Goal: Transaction & Acquisition: Purchase product/service

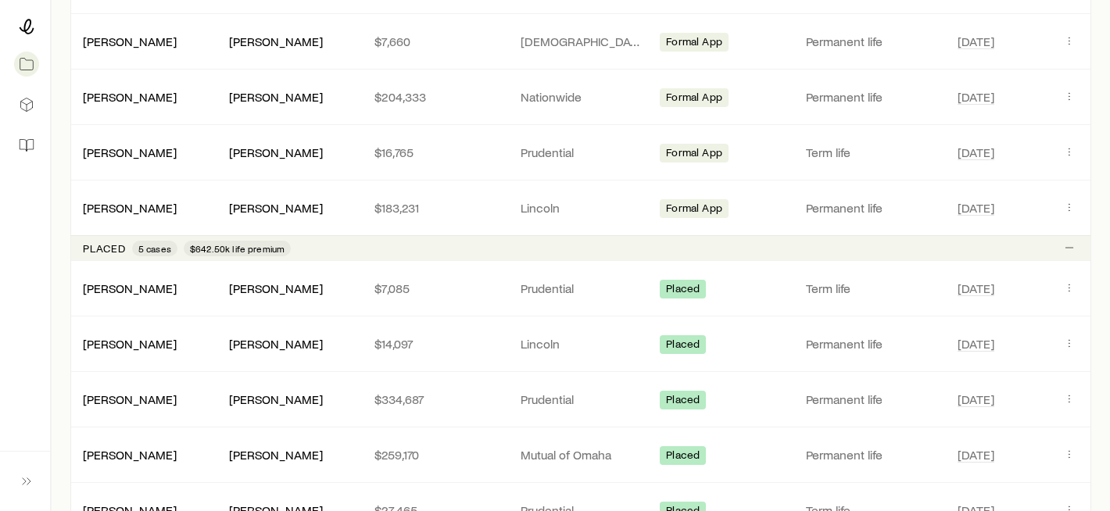
scroll to position [930, 0]
click at [126, 342] on link "[PERSON_NAME]" at bounding box center [131, 342] width 94 height 15
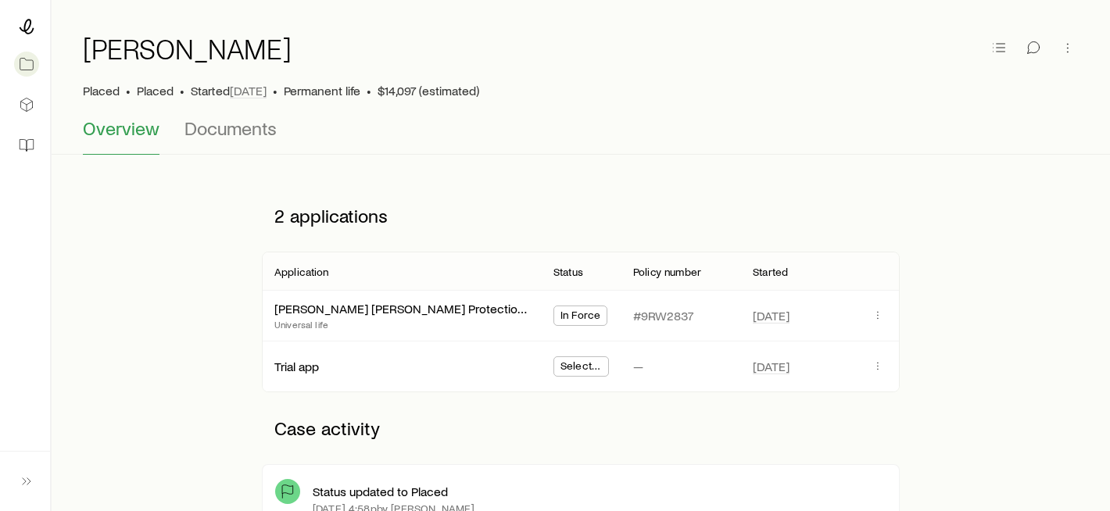
scroll to position [40, 0]
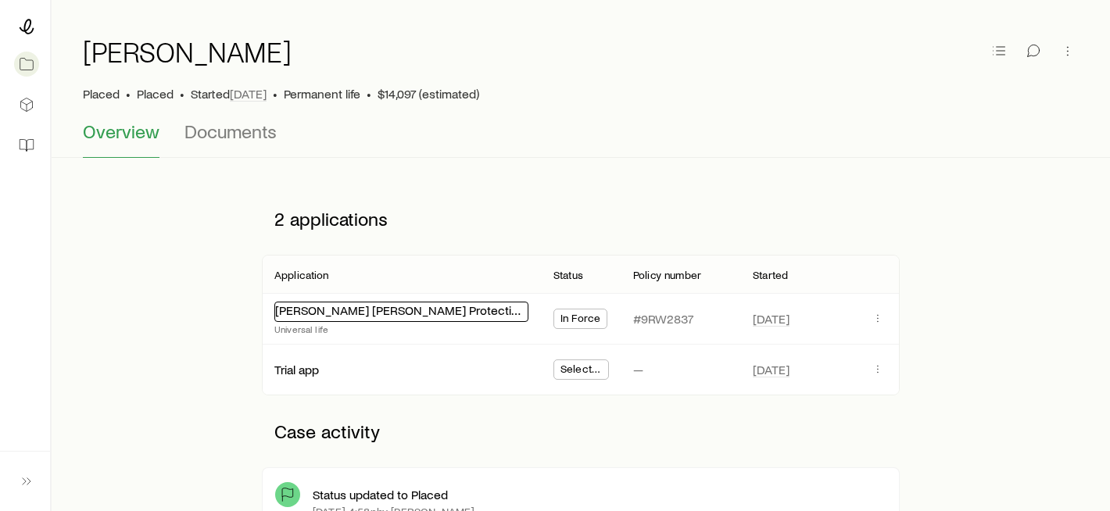
click at [356, 310] on link "[PERSON_NAME] [PERSON_NAME] Protection UL 22" at bounding box center [417, 310] width 285 height 15
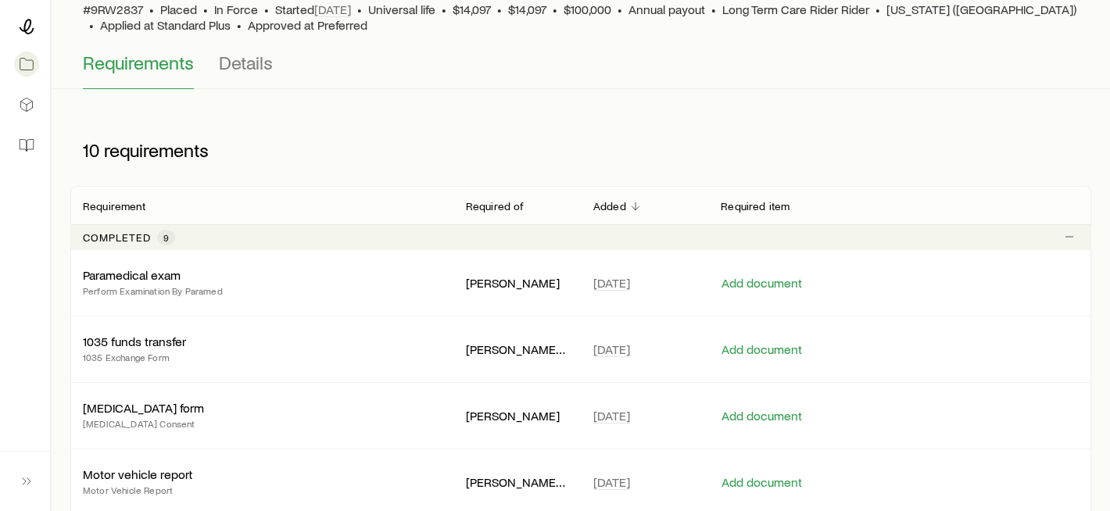
scroll to position [123, 0]
click at [234, 65] on span "Details" at bounding box center [246, 64] width 54 height 22
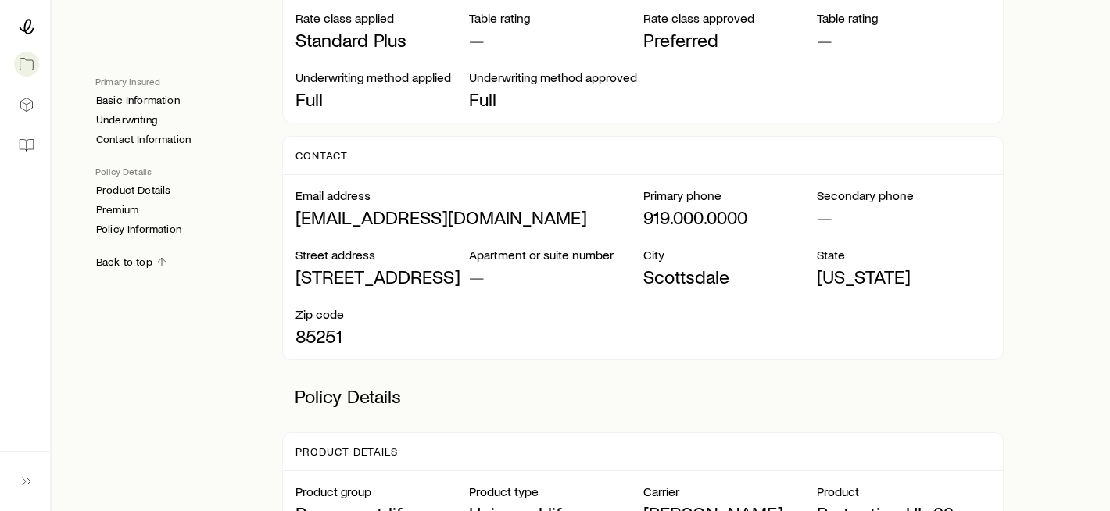
scroll to position [751, 0]
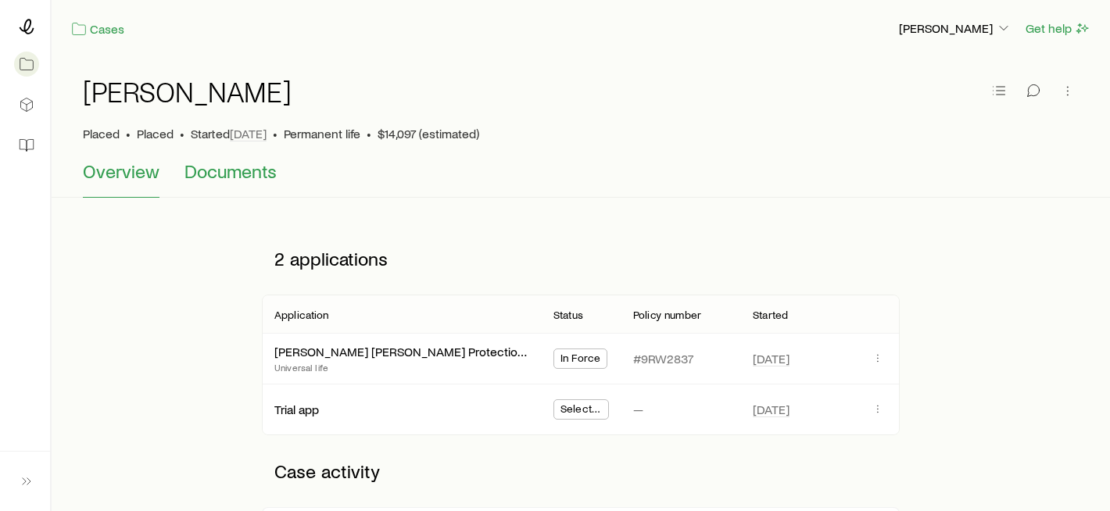
click at [235, 170] on span "Documents" at bounding box center [231, 171] width 92 height 22
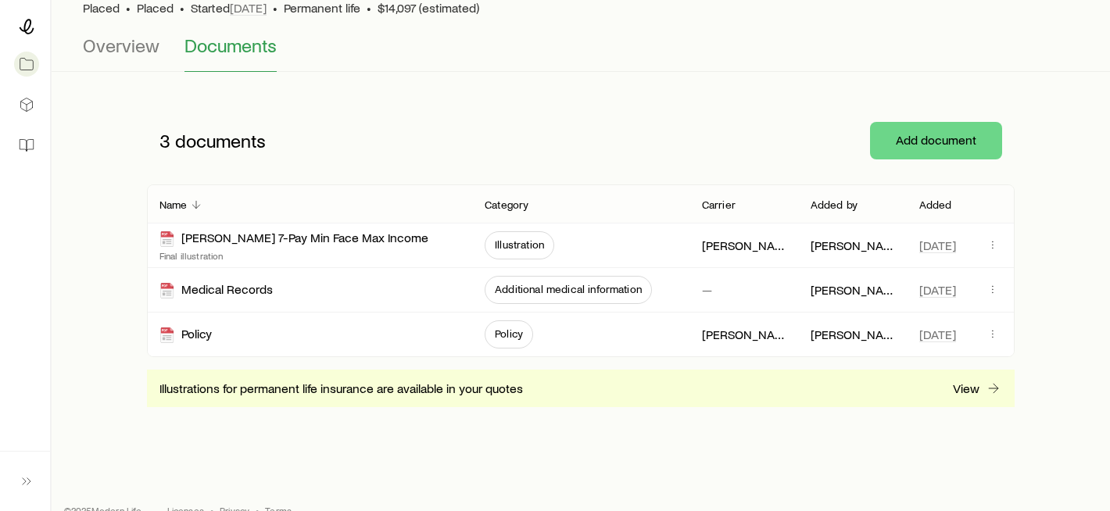
scroll to position [127, 0]
click at [25, 25] on icon at bounding box center [27, 27] width 15 height 16
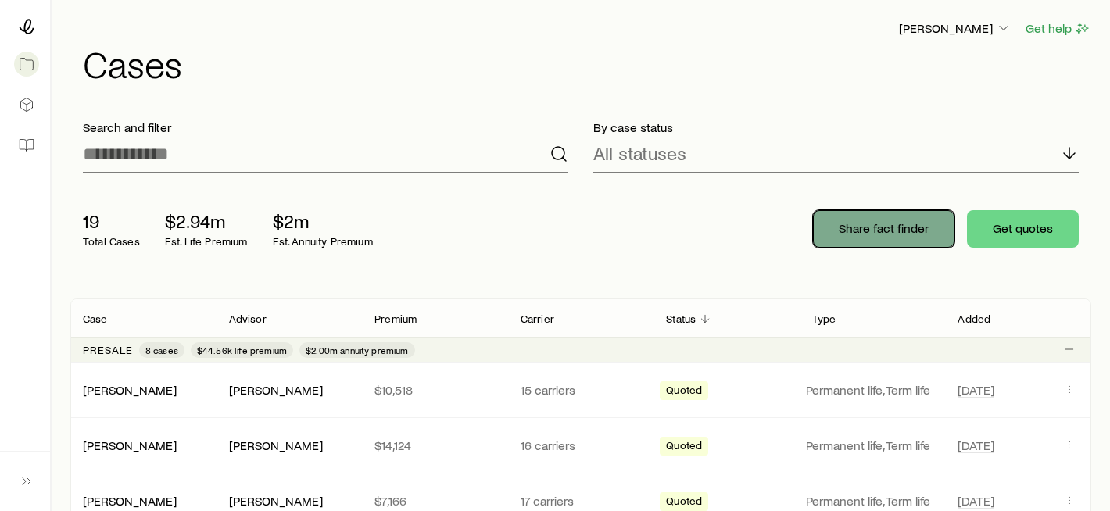
click at [888, 235] on p "Share fact finder" at bounding box center [884, 228] width 90 height 16
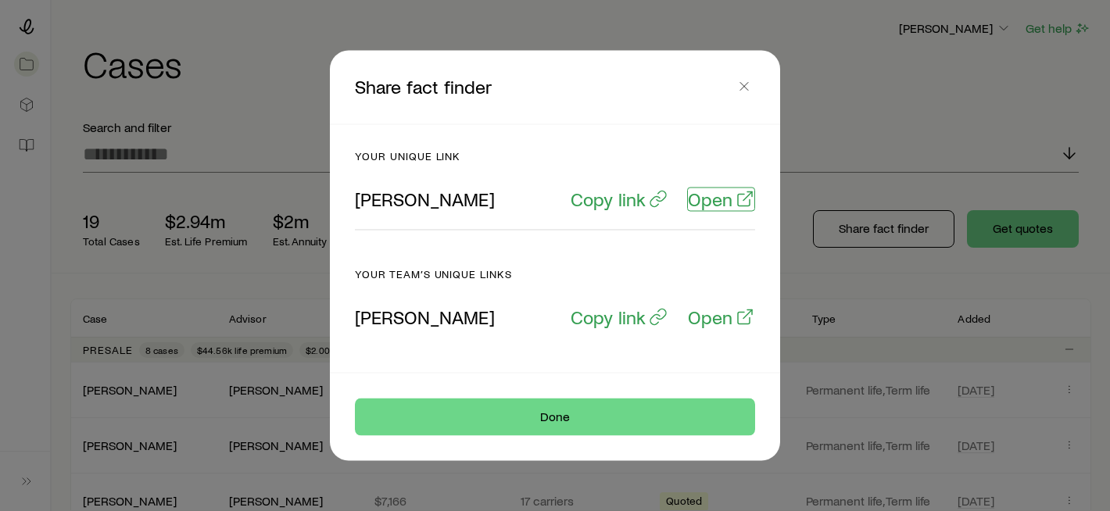
click at [708, 198] on p "Open" at bounding box center [710, 199] width 45 height 22
click at [747, 88] on icon "button" at bounding box center [744, 87] width 16 height 16
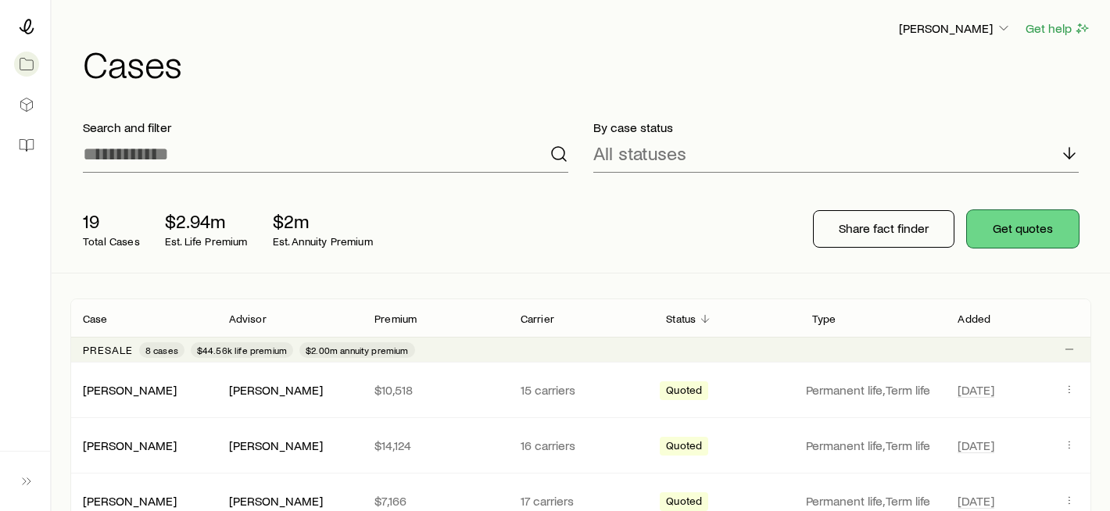
click at [1037, 231] on button "Get quotes" at bounding box center [1023, 229] width 112 height 38
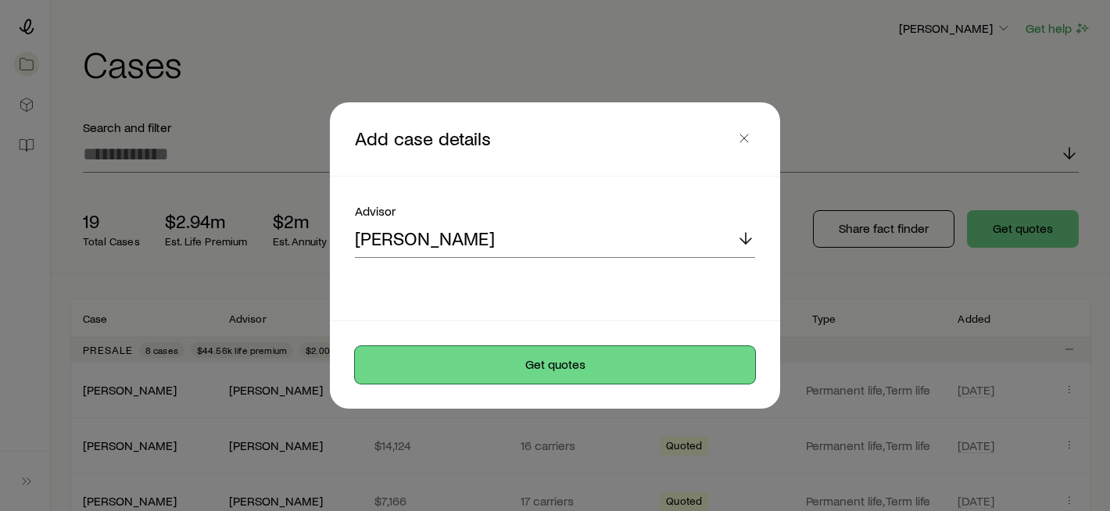
click at [487, 366] on button "Get quotes" at bounding box center [555, 365] width 400 height 38
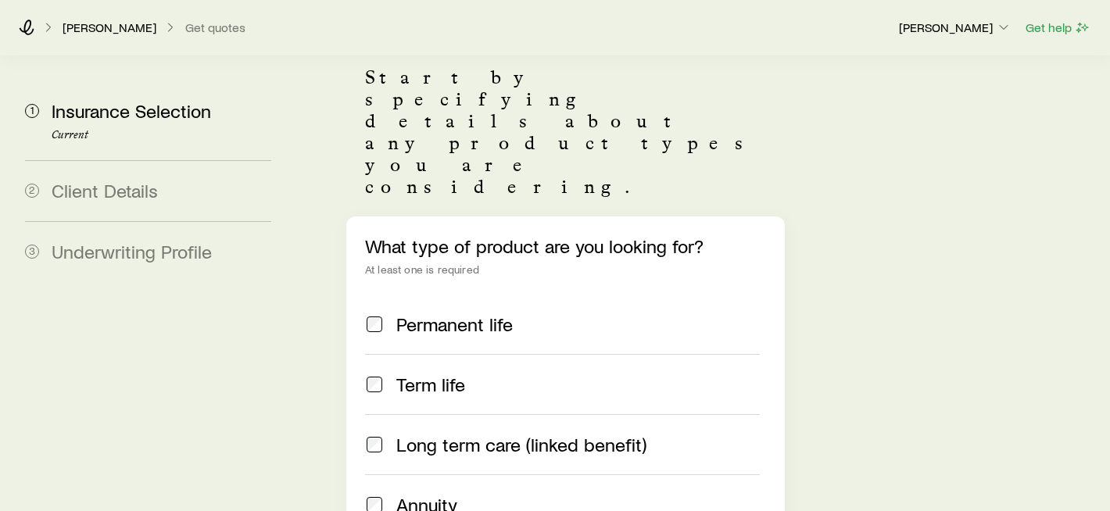
scroll to position [192, 0]
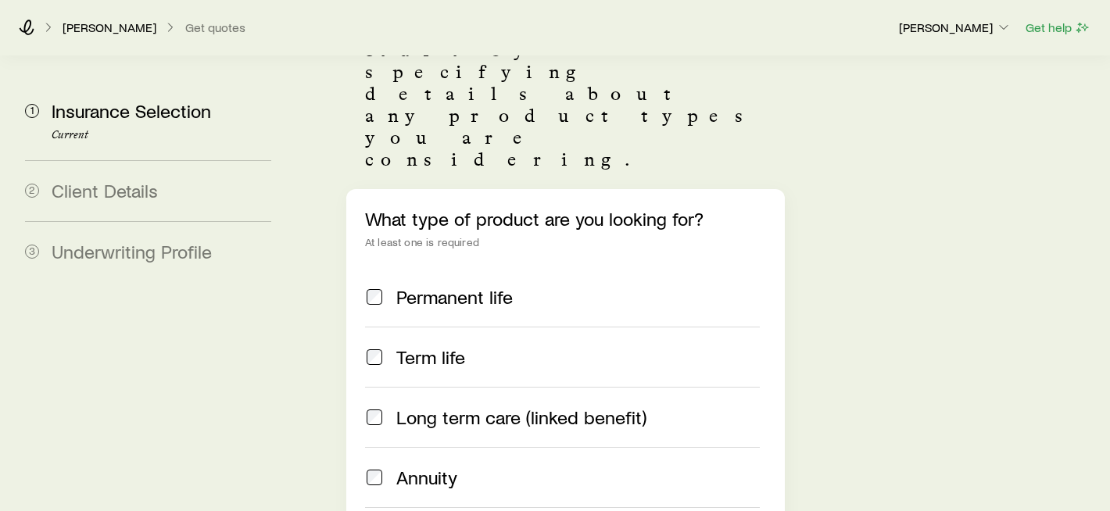
click at [485, 286] on span "Permanent life" at bounding box center [454, 297] width 116 height 22
click at [435, 346] on span "Term life" at bounding box center [430, 357] width 69 height 22
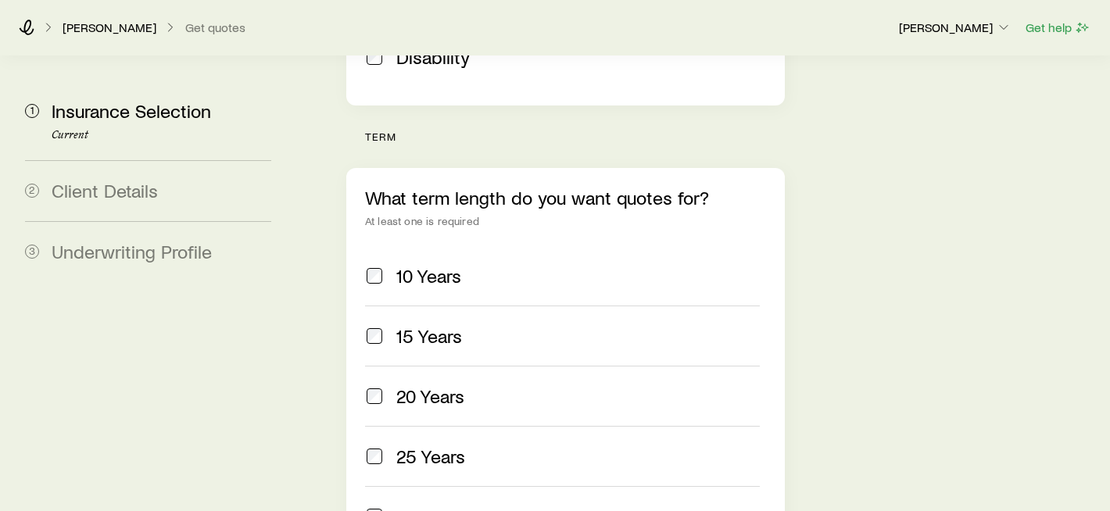
scroll to position [676, 0]
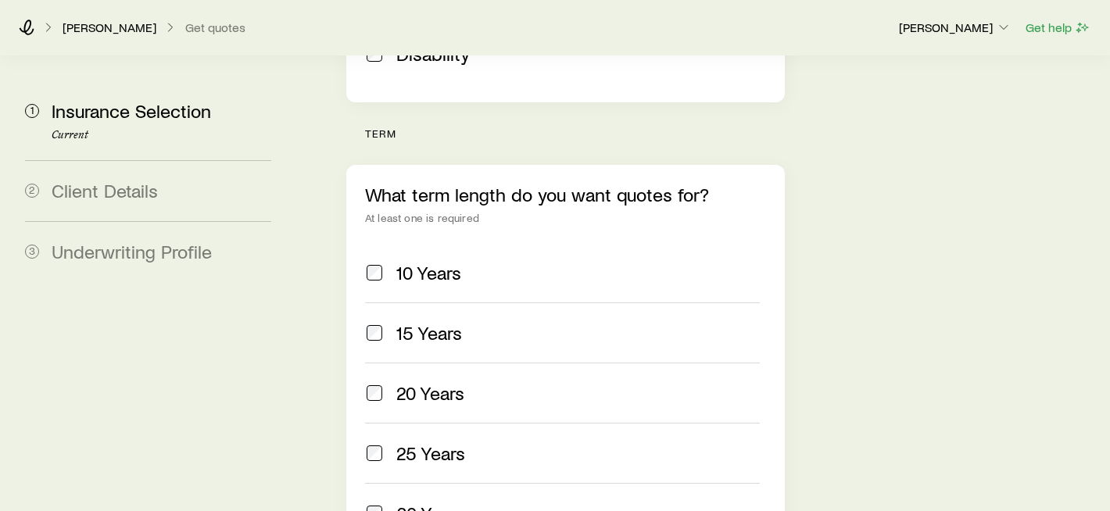
click at [441, 382] on span "20 Years" at bounding box center [430, 393] width 68 height 22
click at [442, 503] on span "30 Years" at bounding box center [430, 514] width 69 height 22
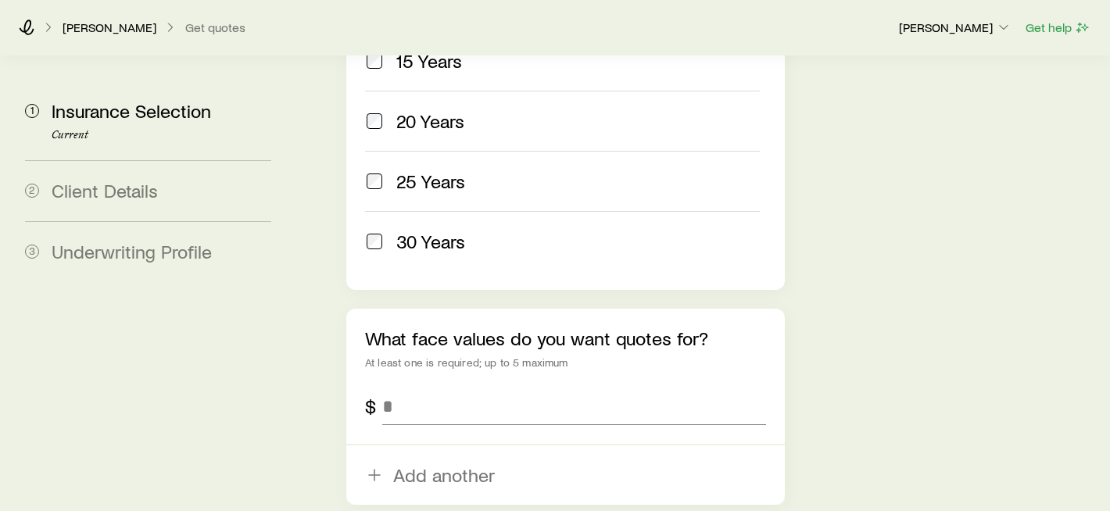
scroll to position [966, 0]
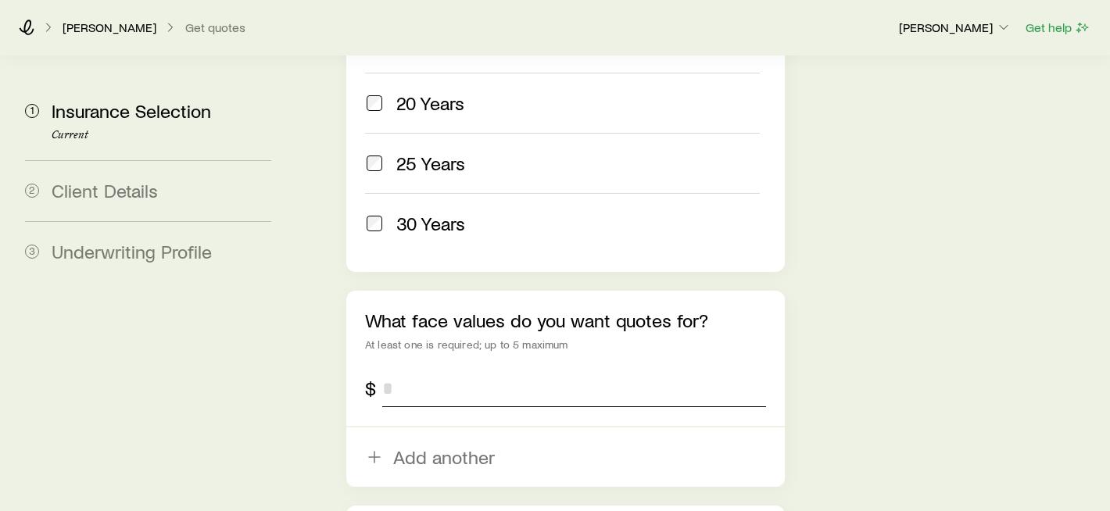
click at [410, 370] on input "tel" at bounding box center [574, 389] width 384 height 38
type input "*********"
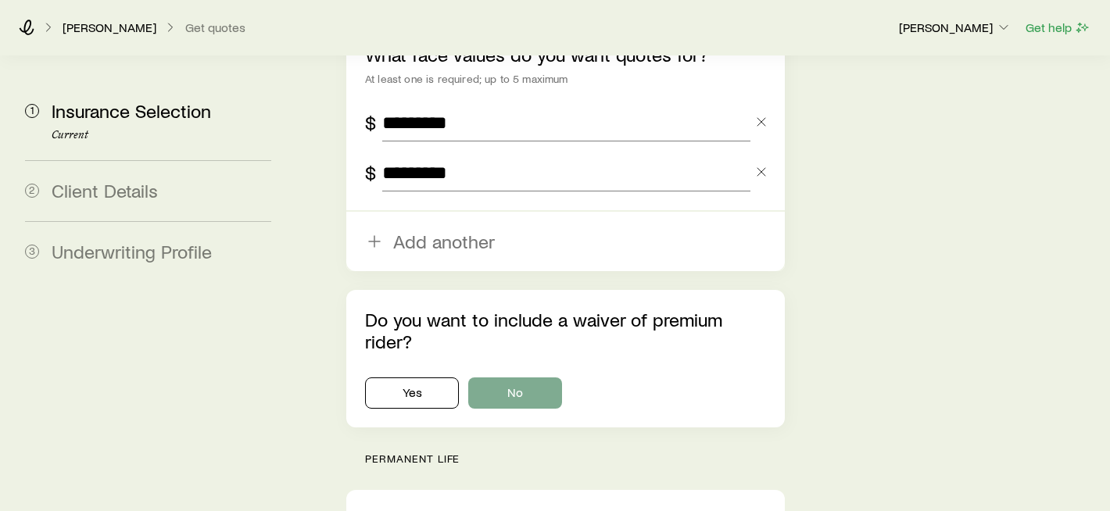
type input "*********"
click at [510, 378] on button "No" at bounding box center [515, 393] width 94 height 31
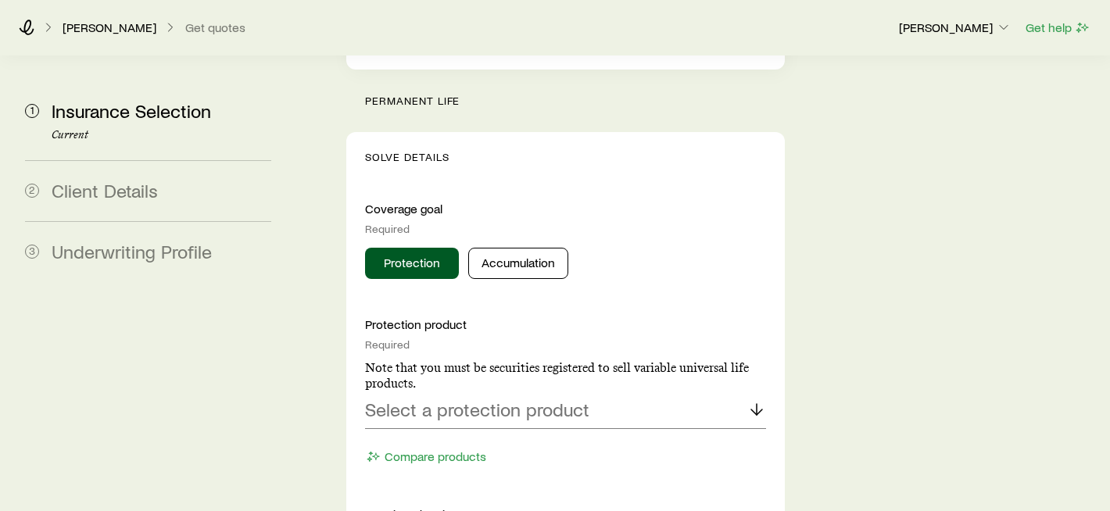
scroll to position [1589, 0]
click at [683, 392] on div "Select a protection product" at bounding box center [565, 411] width 401 height 38
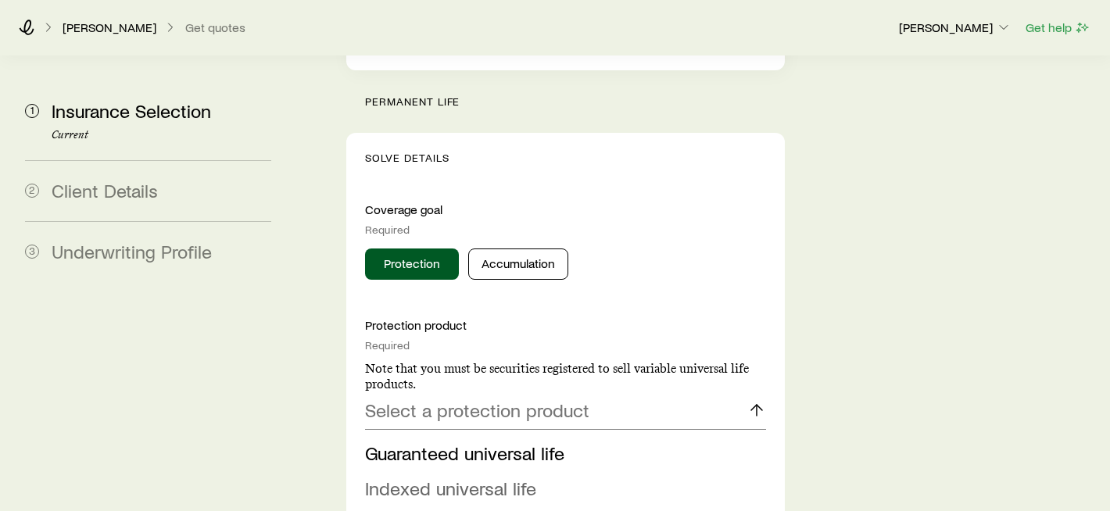
click at [489, 477] on span "Indexed universal life" at bounding box center [450, 488] width 171 height 23
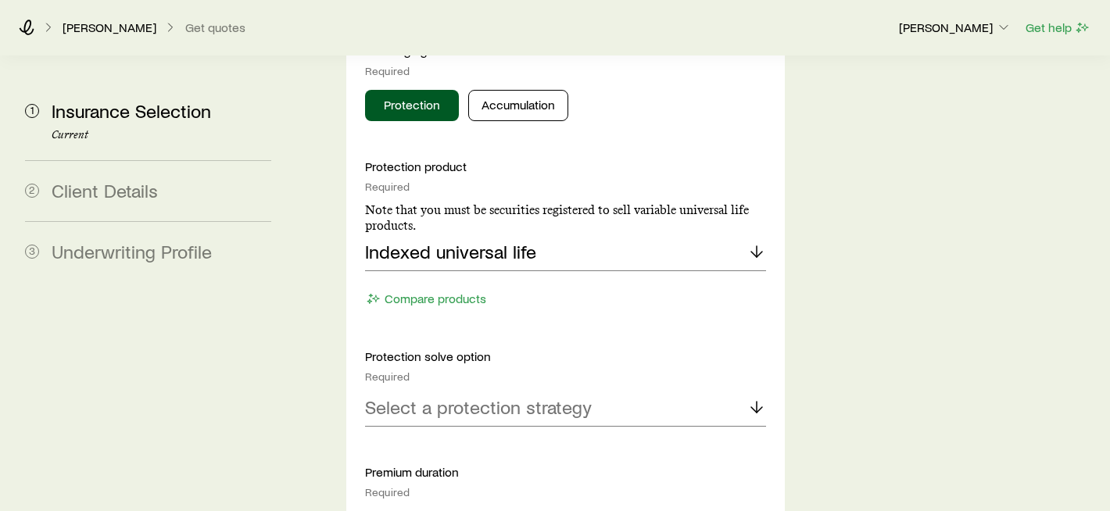
scroll to position [1766, 0]
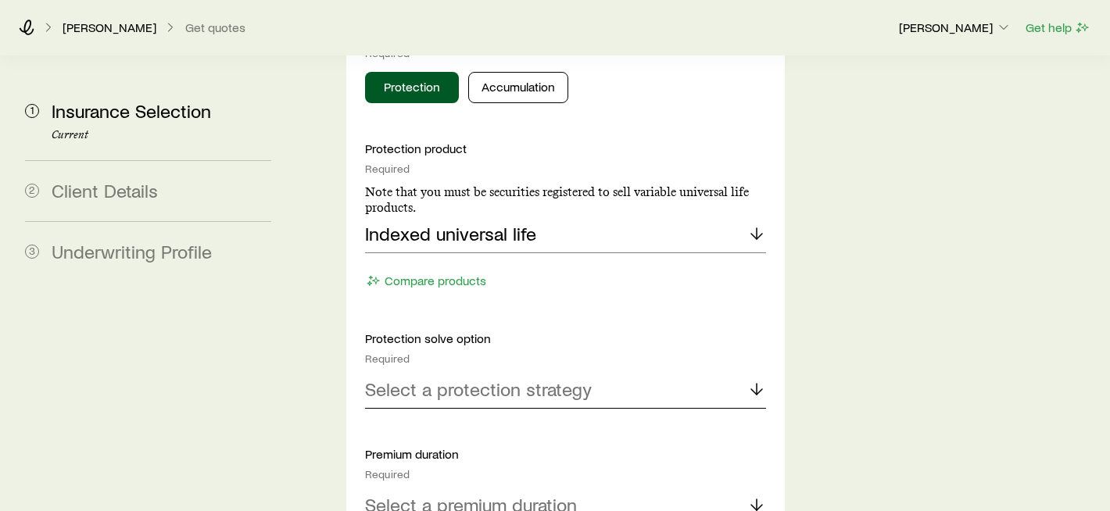
click at [531, 378] on p "Select a protection strategy" at bounding box center [478, 389] width 227 height 22
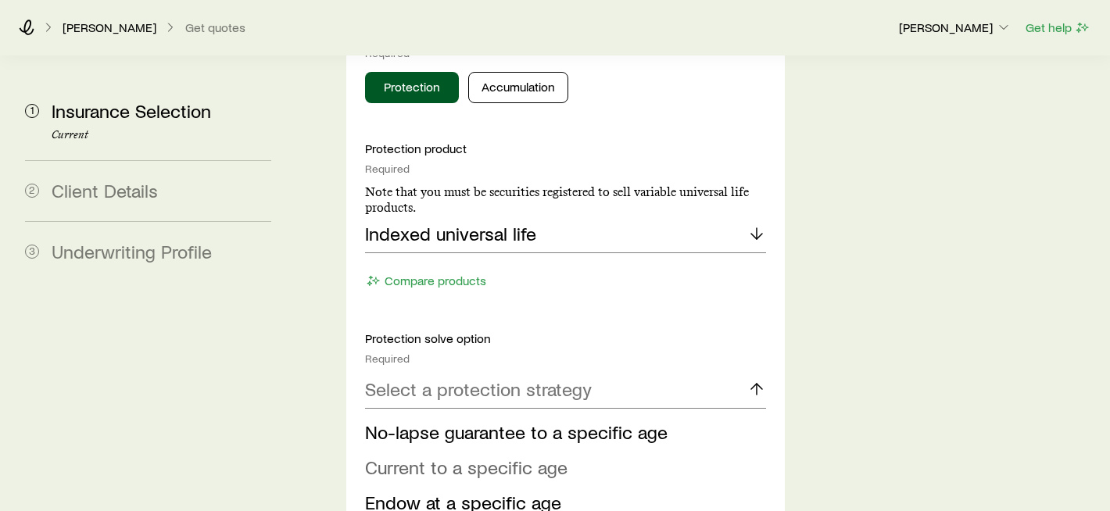
click at [500, 456] on span "Current to a specific age" at bounding box center [466, 467] width 202 height 23
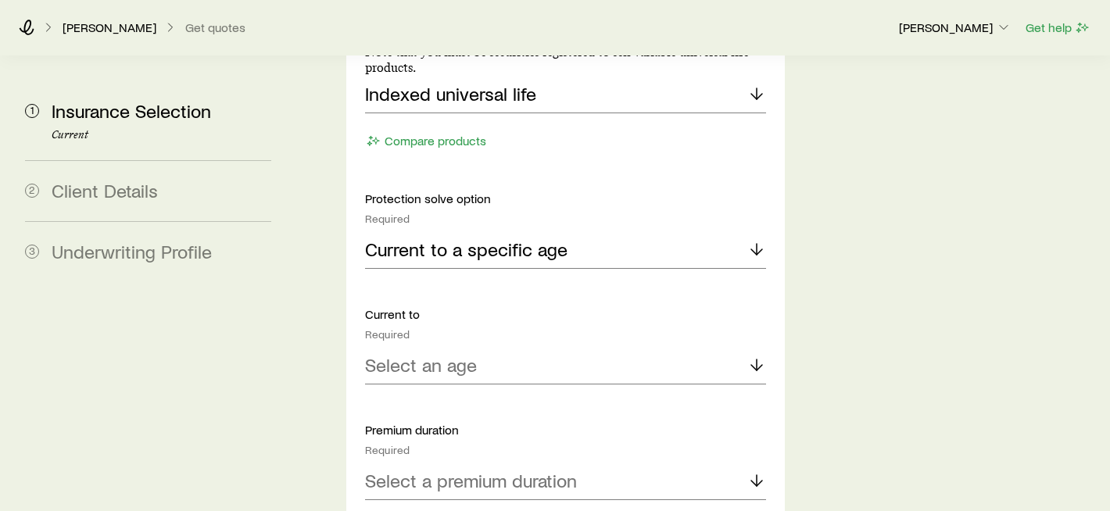
scroll to position [1908, 0]
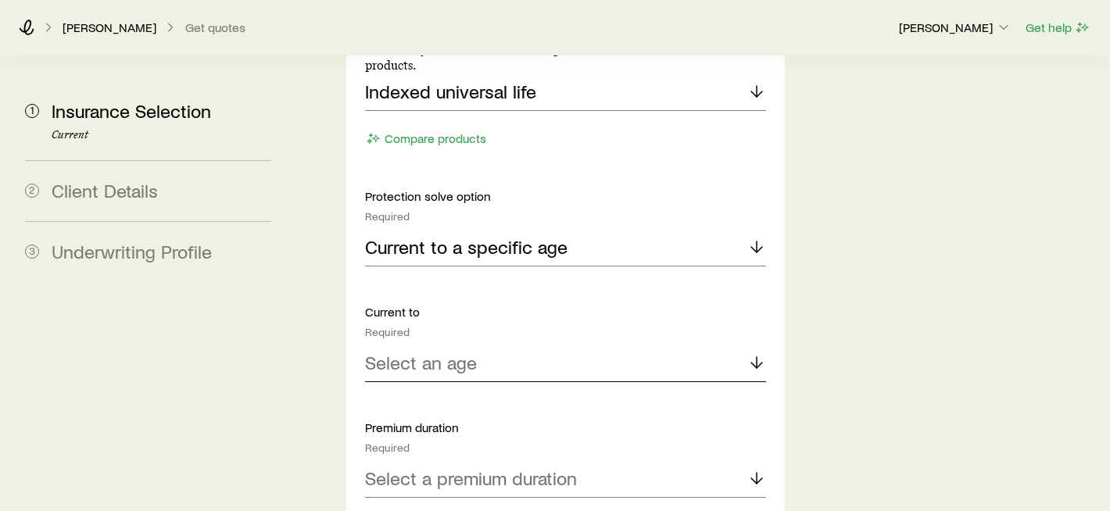
click at [471, 352] on p "Select an age" at bounding box center [421, 363] width 112 height 22
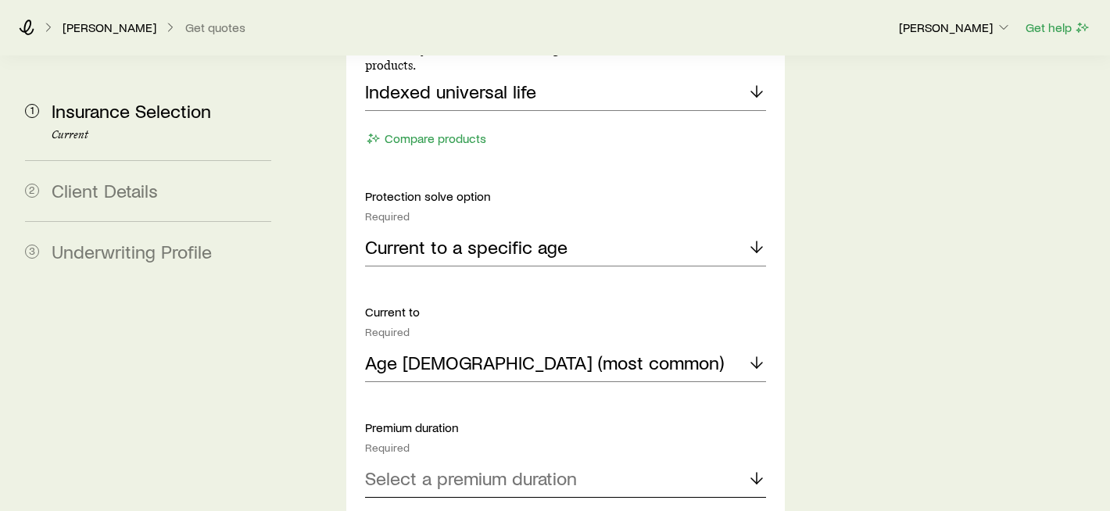
click at [608, 460] on div "Select a premium duration" at bounding box center [565, 479] width 401 height 38
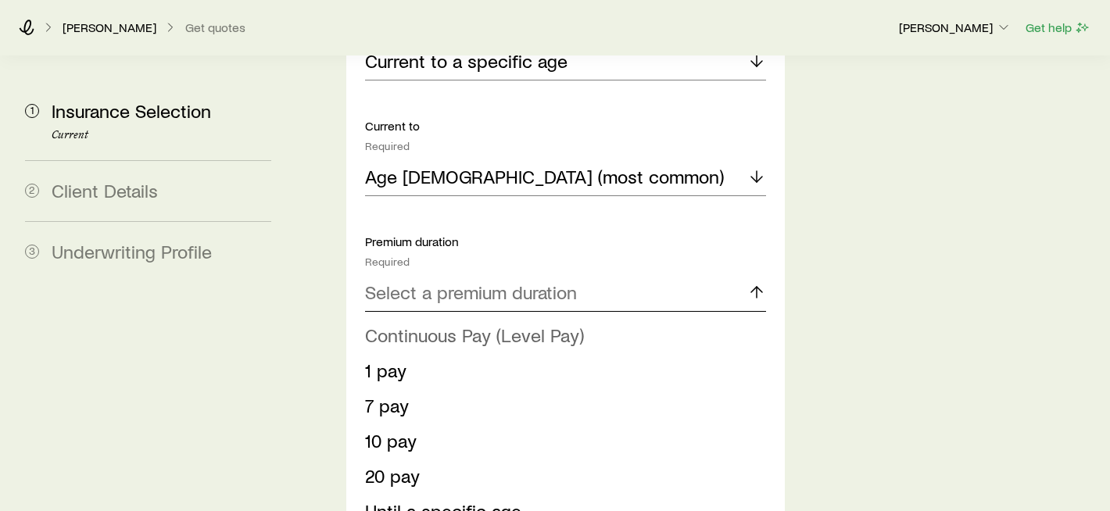
scroll to position [2098, 0]
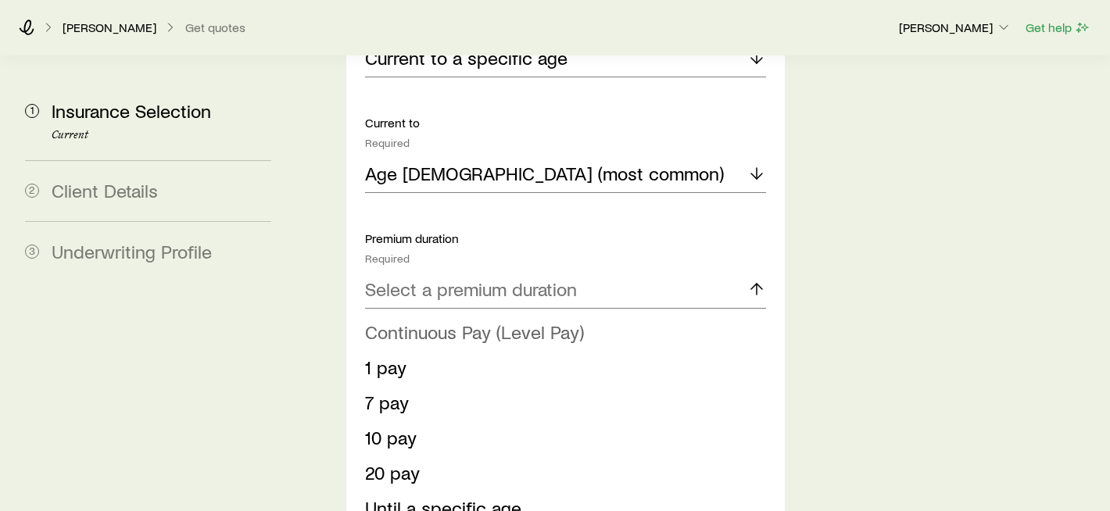
click at [517, 321] on span "Continuous Pay (Level Pay)" at bounding box center [474, 332] width 219 height 23
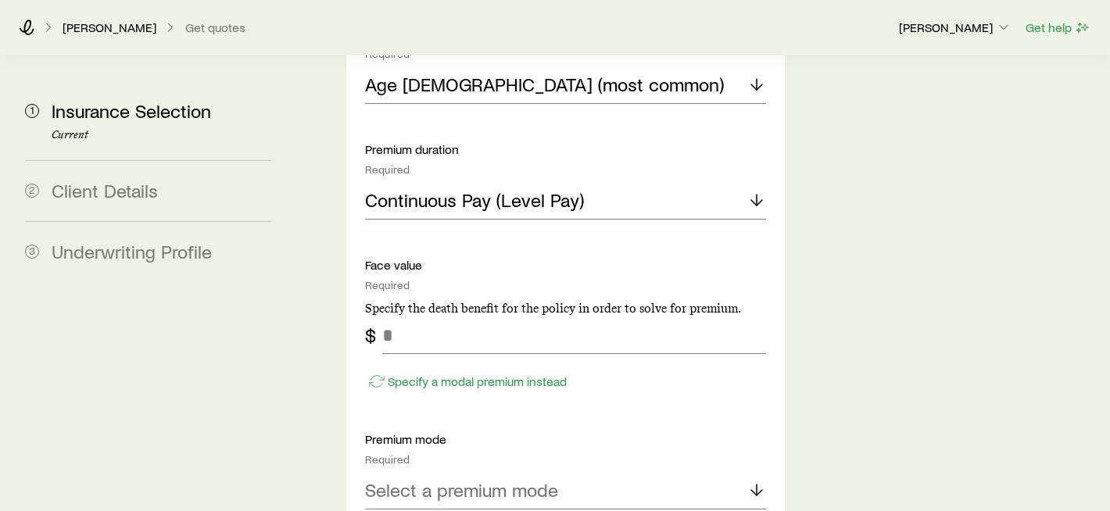
scroll to position [2187, 0]
click at [493, 316] on input "tel" at bounding box center [574, 335] width 384 height 38
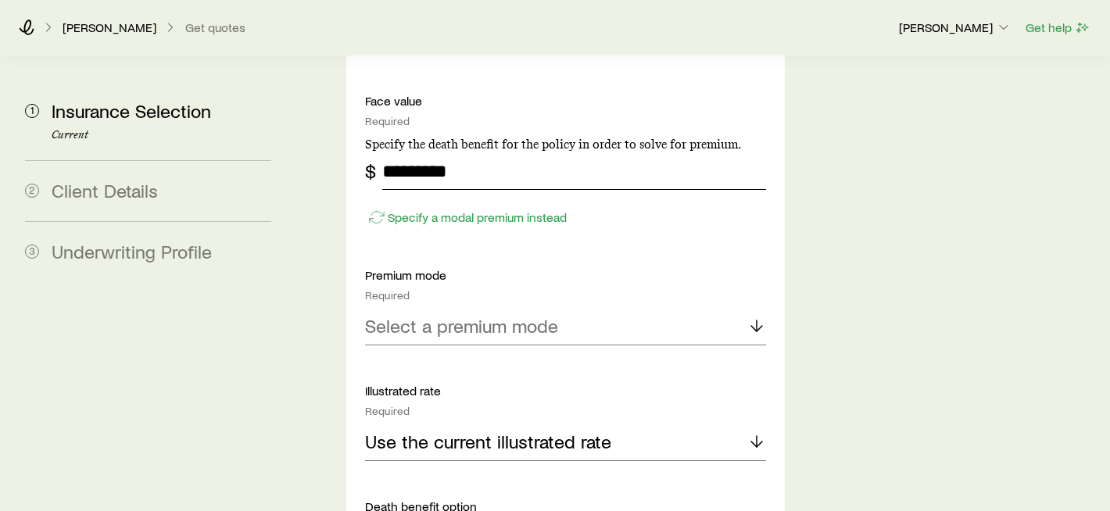
scroll to position [2358, 0]
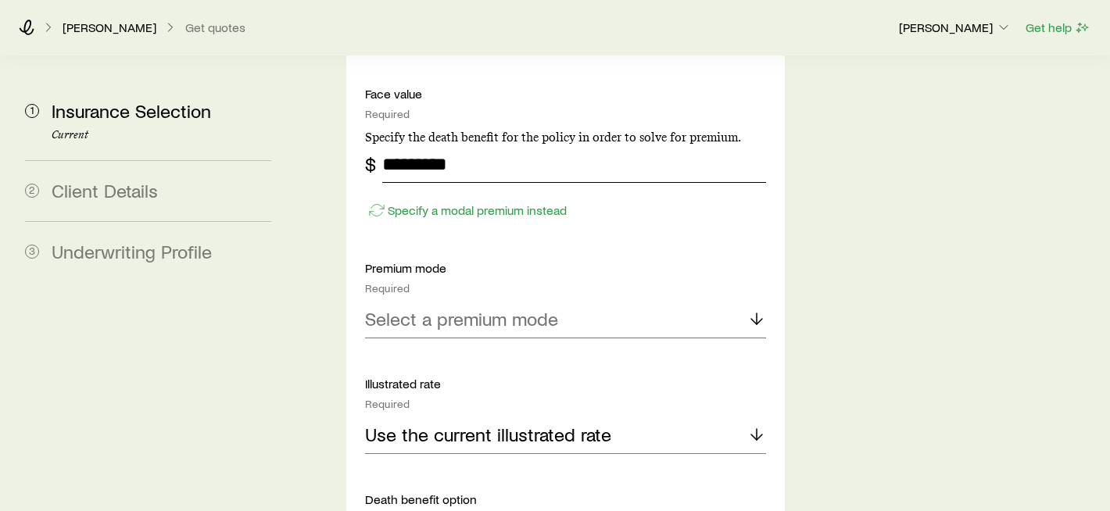
type input "*********"
click at [488, 308] on p "Select a premium mode" at bounding box center [461, 319] width 193 height 22
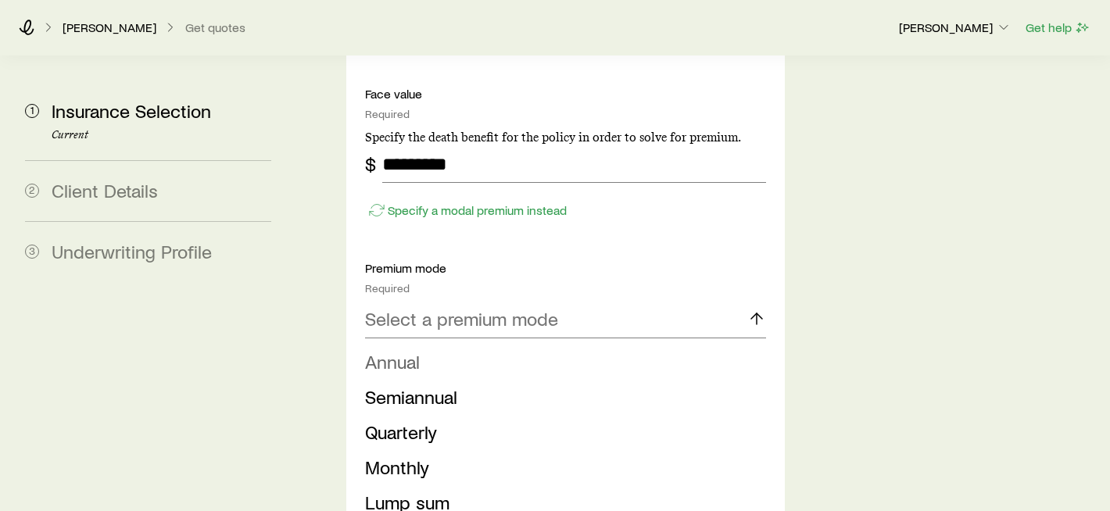
click at [488, 345] on li "Annual" at bounding box center [561, 362] width 392 height 35
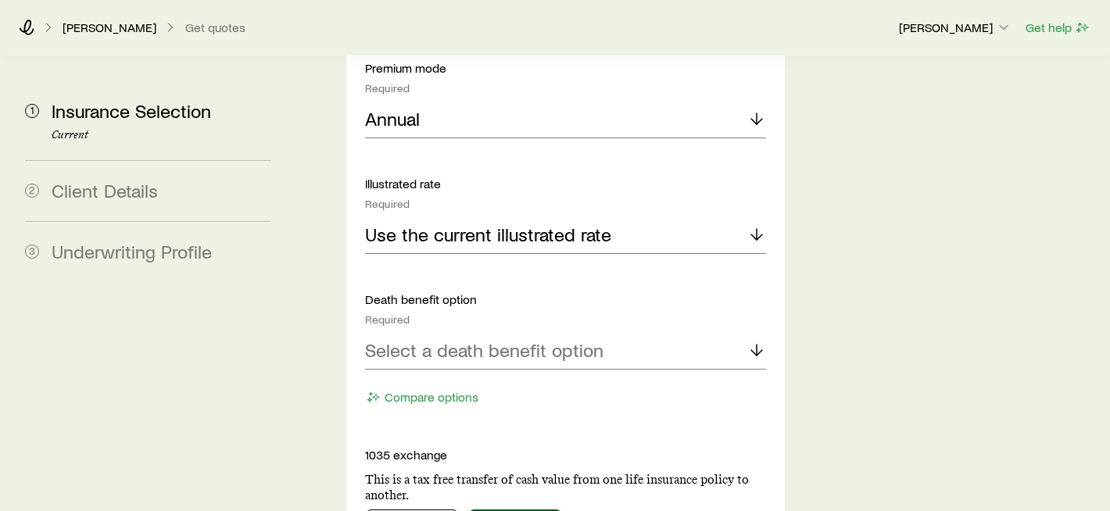
scroll to position [2567, 0]
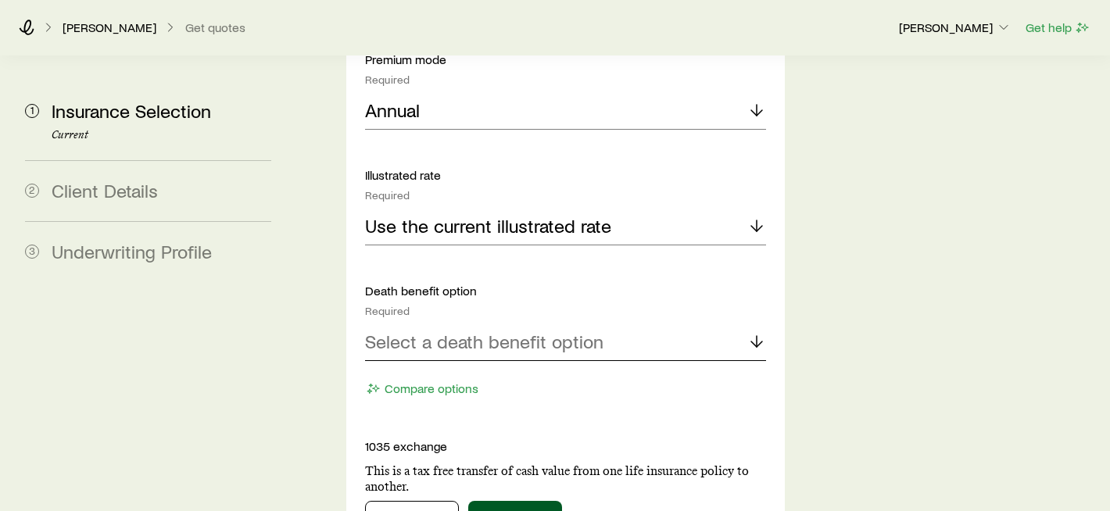
click at [503, 331] on p "Select a death benefit option" at bounding box center [484, 342] width 238 height 22
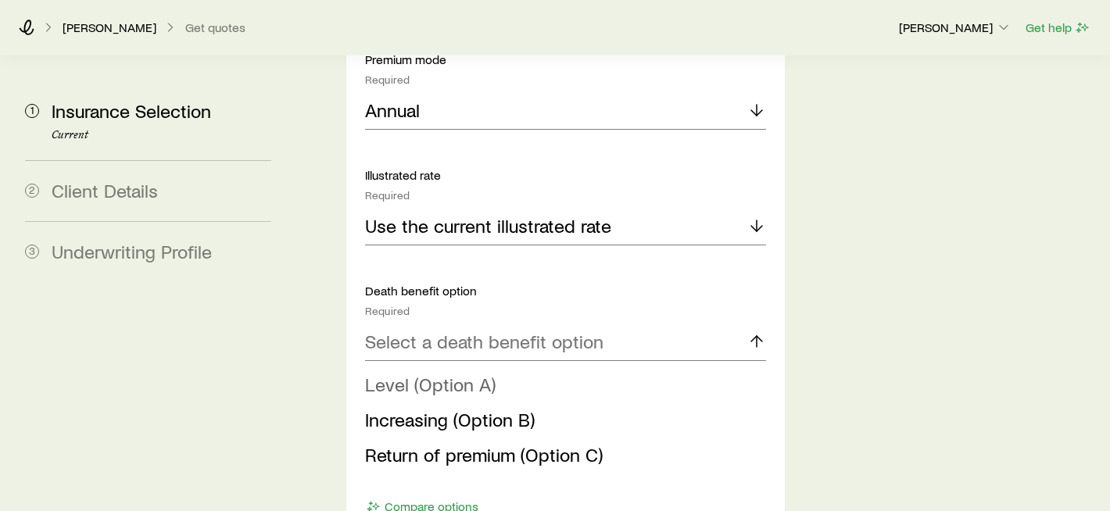
click at [502, 367] on li "Level (Option A)" at bounding box center [561, 384] width 392 height 35
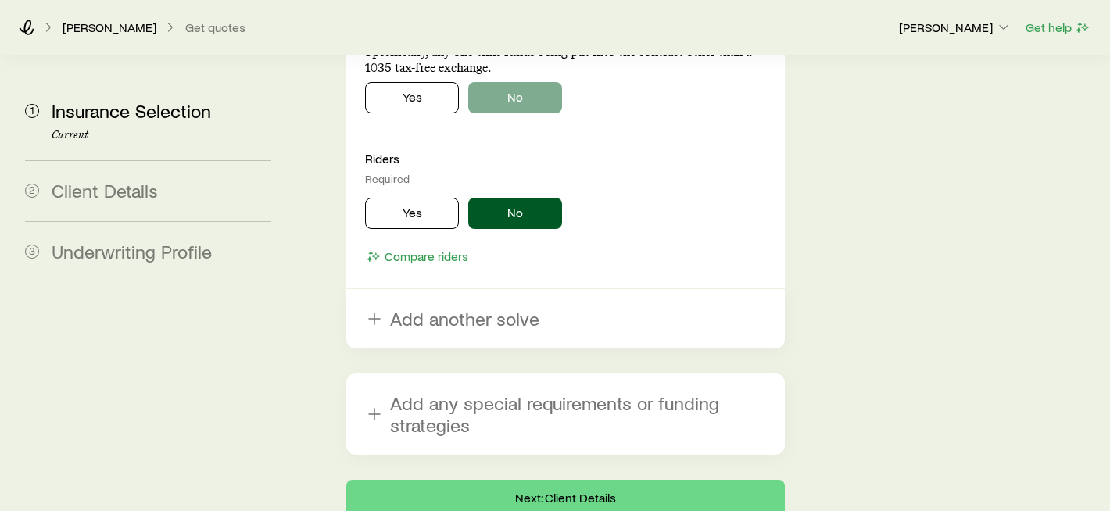
scroll to position [3180, 0]
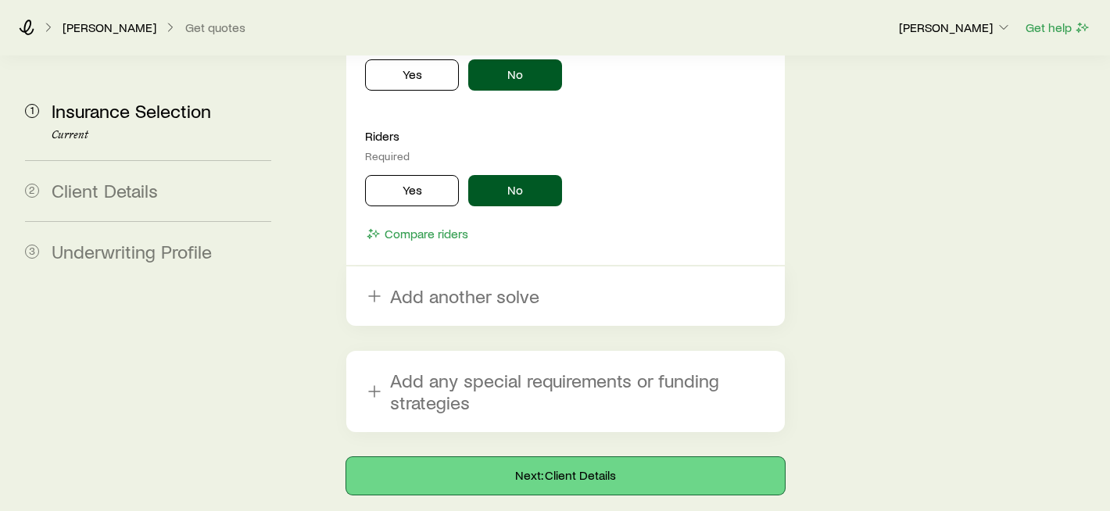
click at [578, 457] on button "Next: Client Details" at bounding box center [565, 476] width 439 height 38
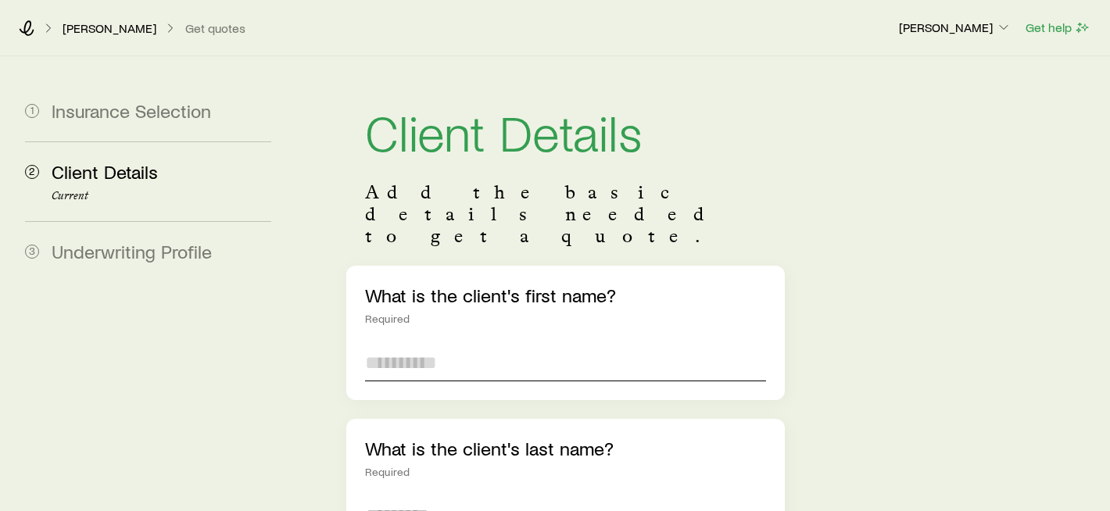
click at [504, 344] on input "text" at bounding box center [565, 363] width 401 height 38
type input "****"
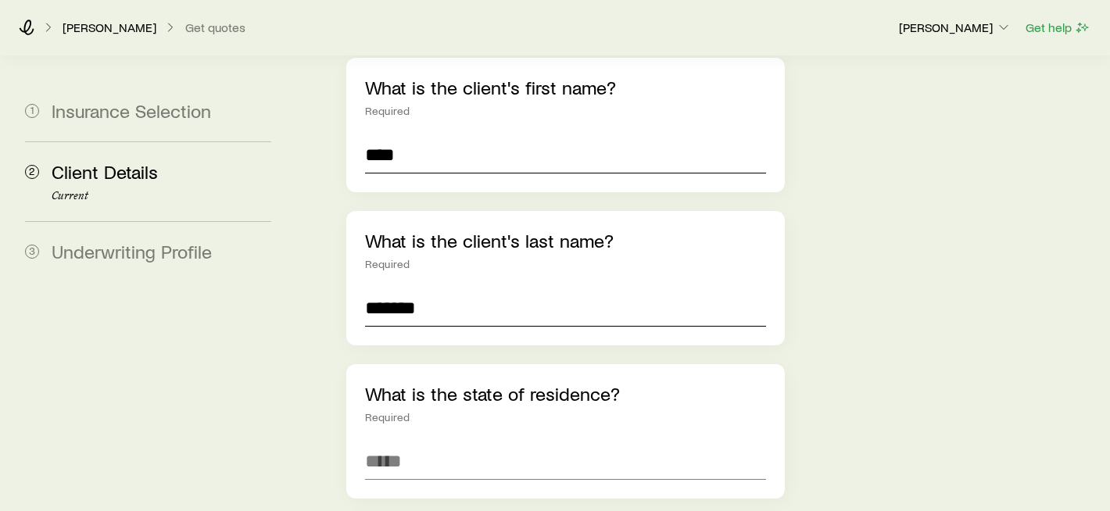
scroll to position [321, 0]
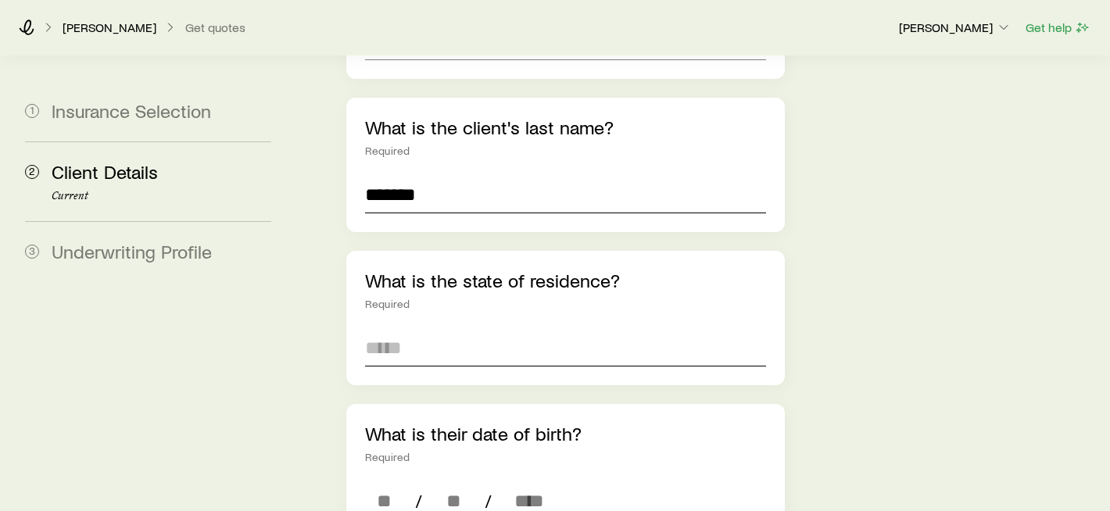
type input "*******"
click at [419, 329] on input at bounding box center [565, 348] width 401 height 38
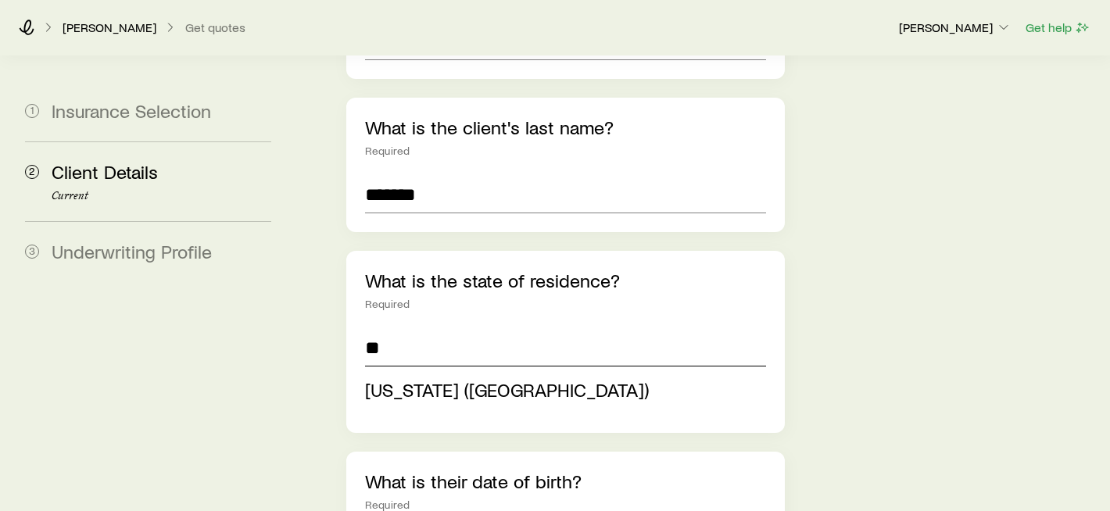
type input "**********"
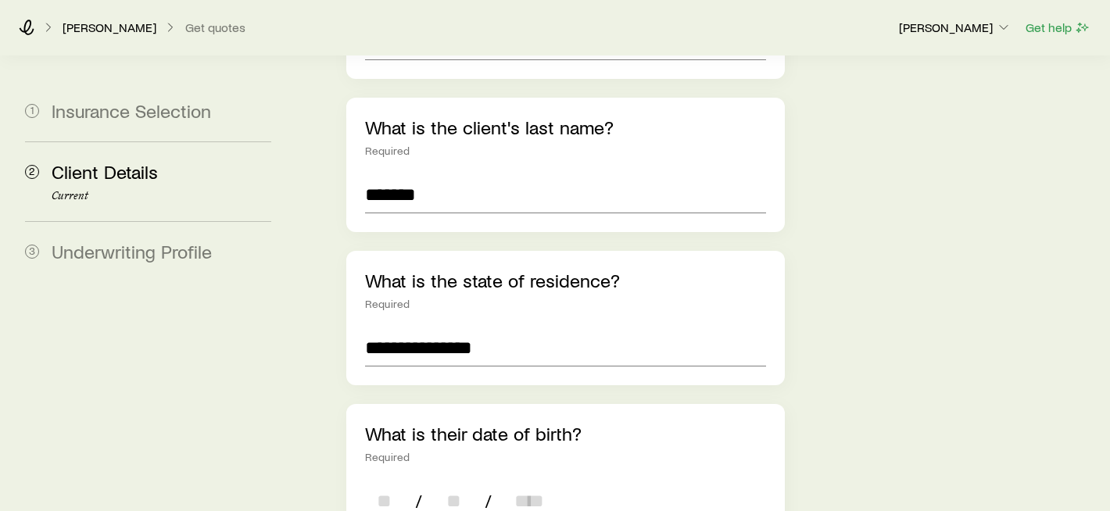
click at [386, 482] on input at bounding box center [384, 501] width 38 height 38
type input "*"
click at [446, 482] on input at bounding box center [454, 501] width 38 height 38
type input "*"
click at [518, 482] on input at bounding box center [529, 501] width 50 height 38
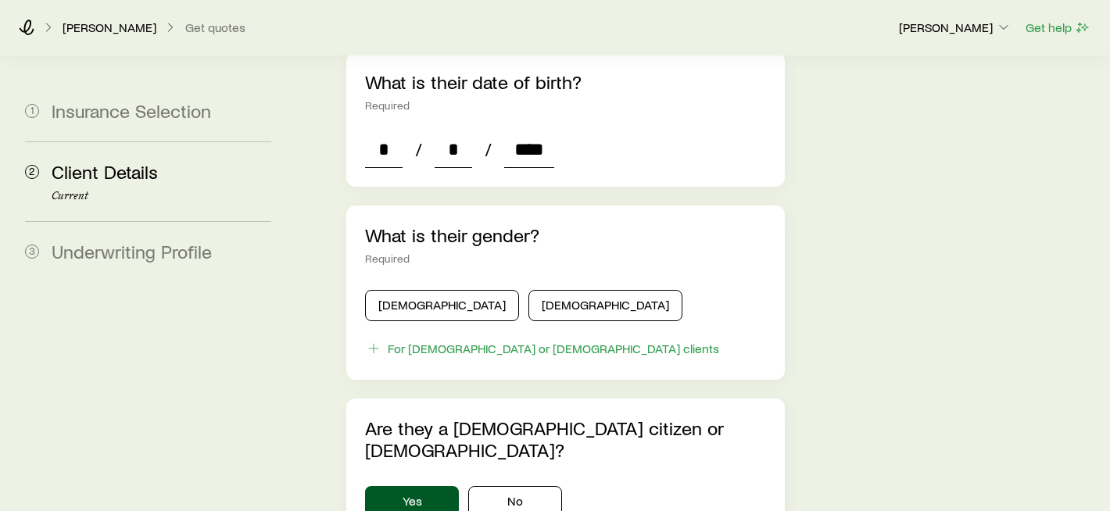
scroll to position [697, 0]
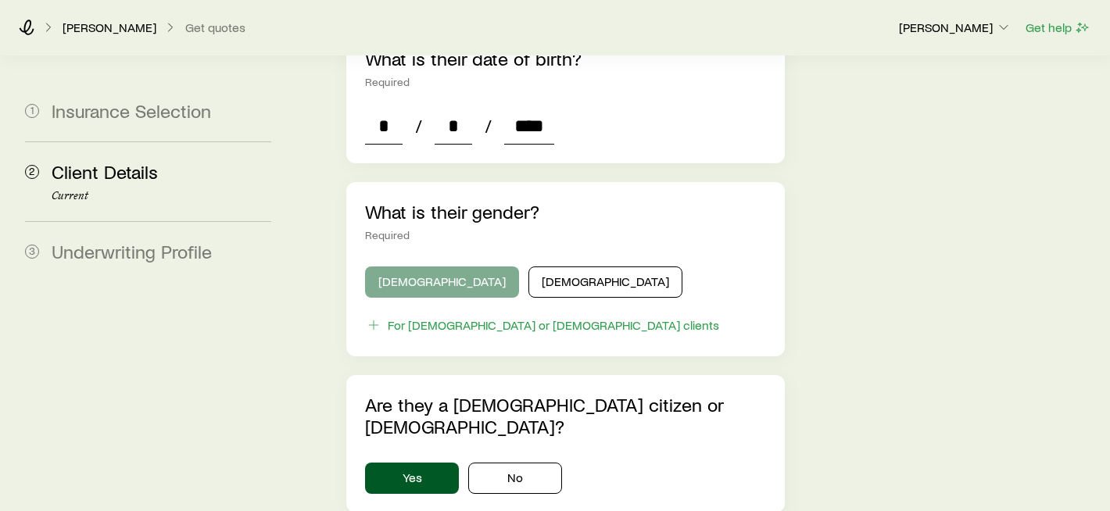
type input "****"
click at [425, 267] on button "[DEMOGRAPHIC_DATA]" at bounding box center [442, 282] width 154 height 31
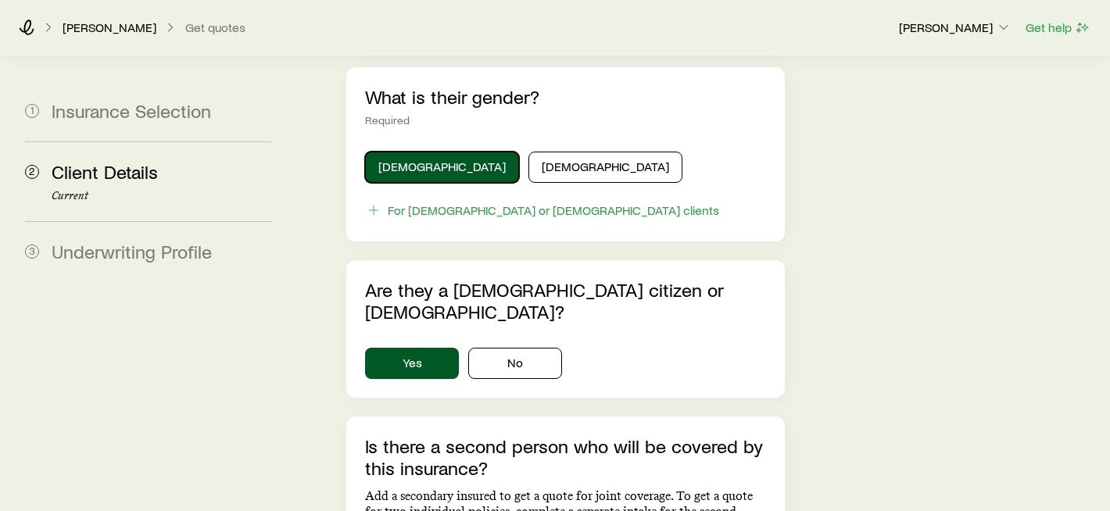
scroll to position [890, 0]
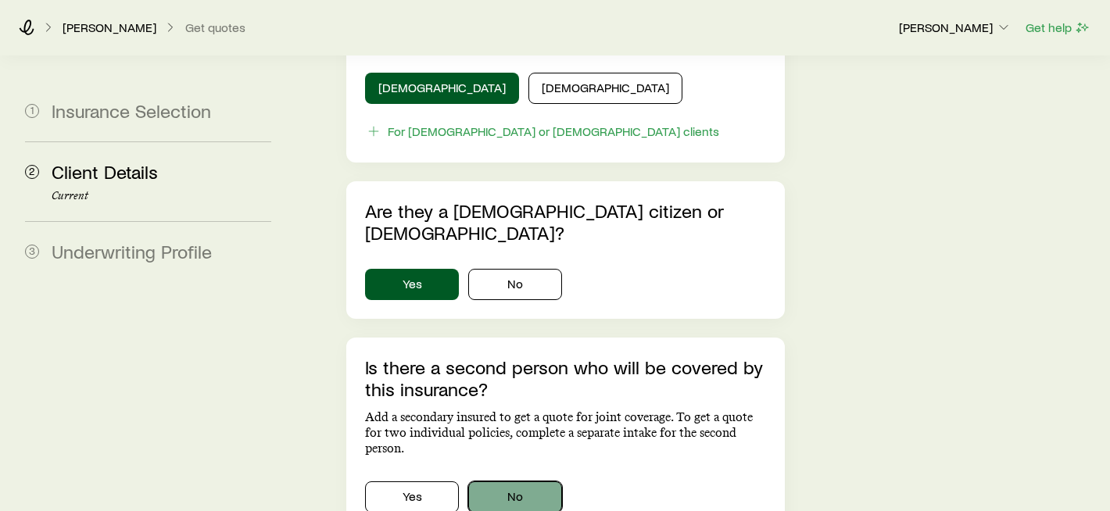
click at [505, 482] on button "No" at bounding box center [515, 497] width 94 height 31
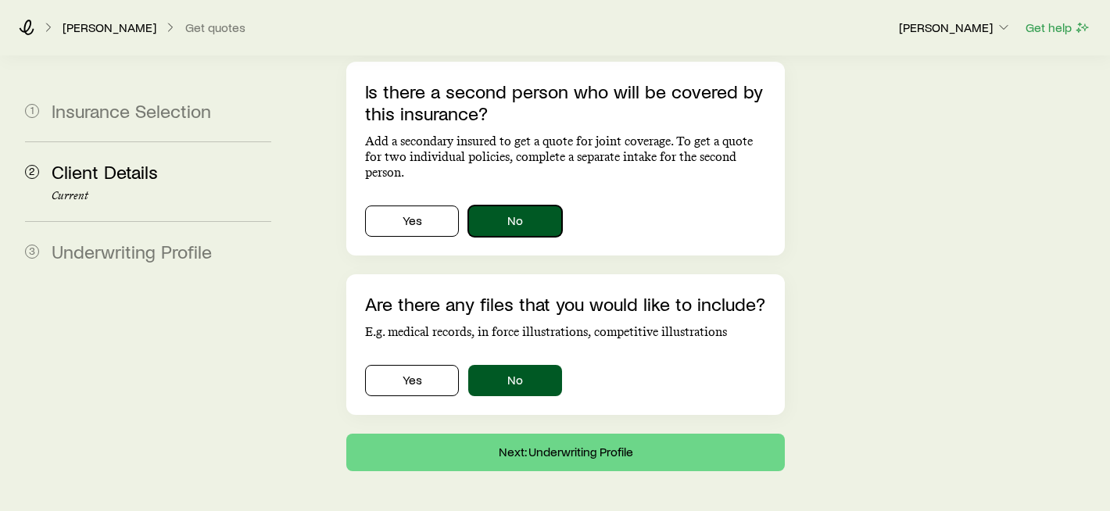
scroll to position [1166, 0]
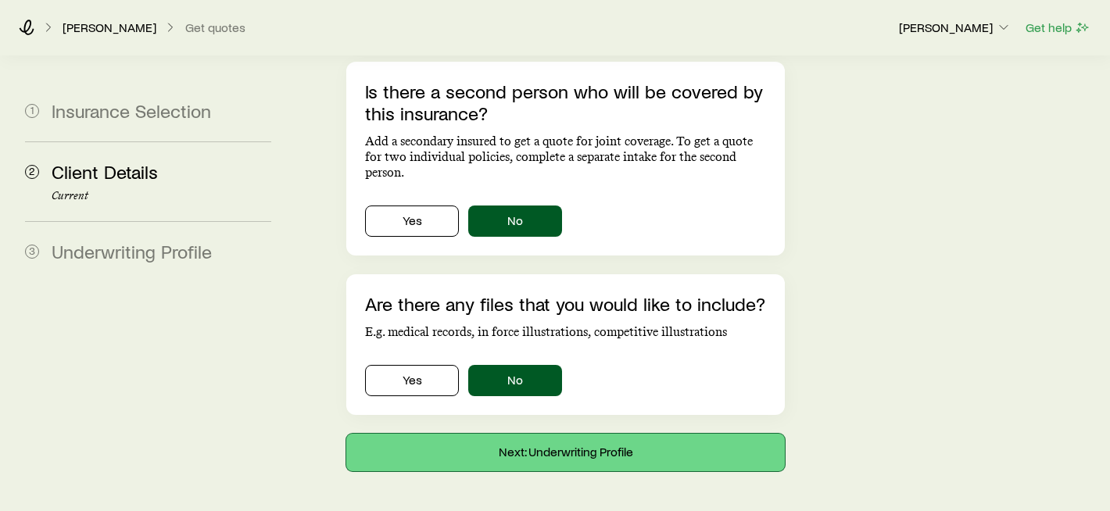
click at [531, 434] on button "Next: Underwriting Profile" at bounding box center [565, 453] width 439 height 38
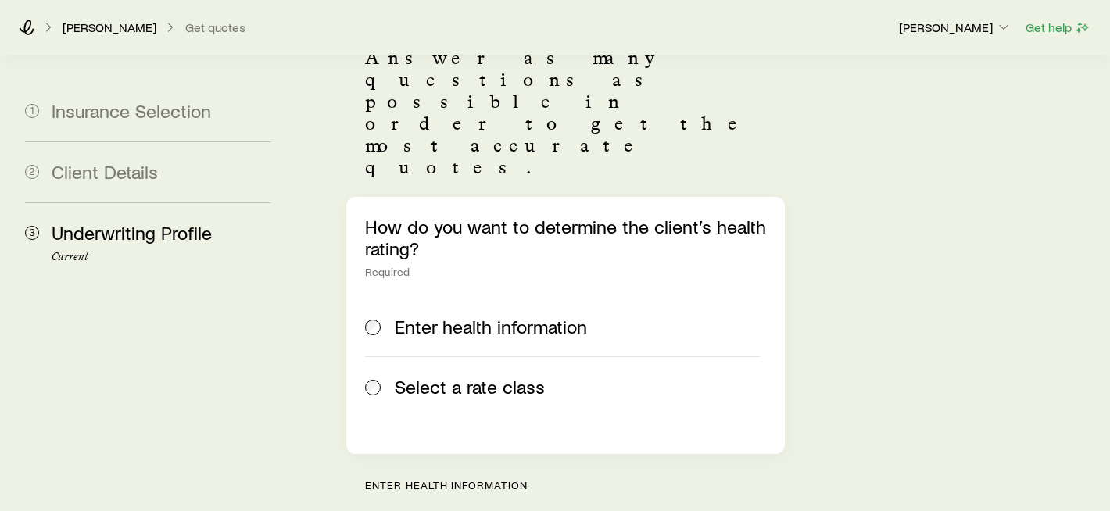
scroll to position [177, 0]
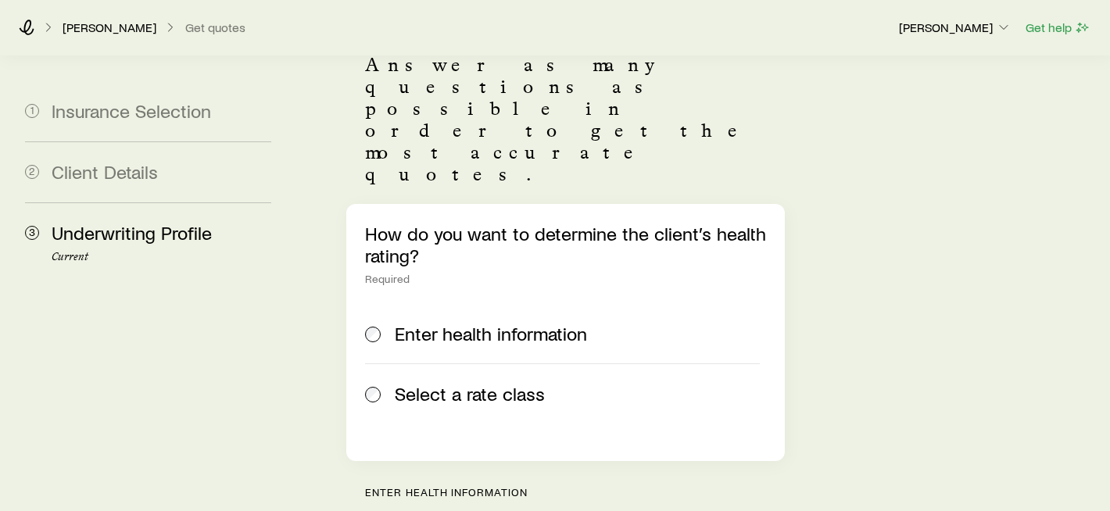
click at [469, 383] on span "Select a rate class" at bounding box center [470, 394] width 150 height 22
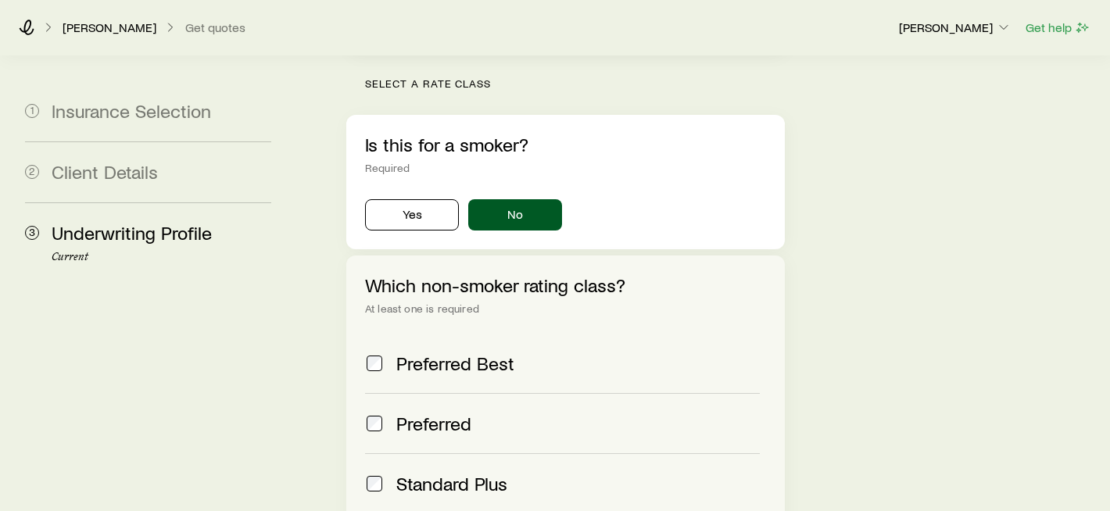
scroll to position [589, 0]
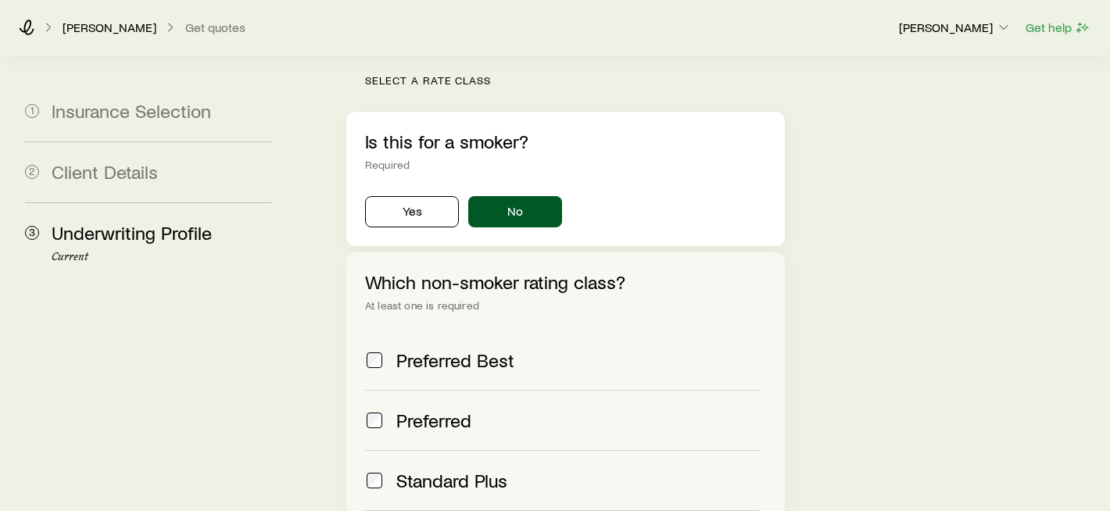
click at [460, 470] on span "Standard Plus" at bounding box center [451, 481] width 111 height 22
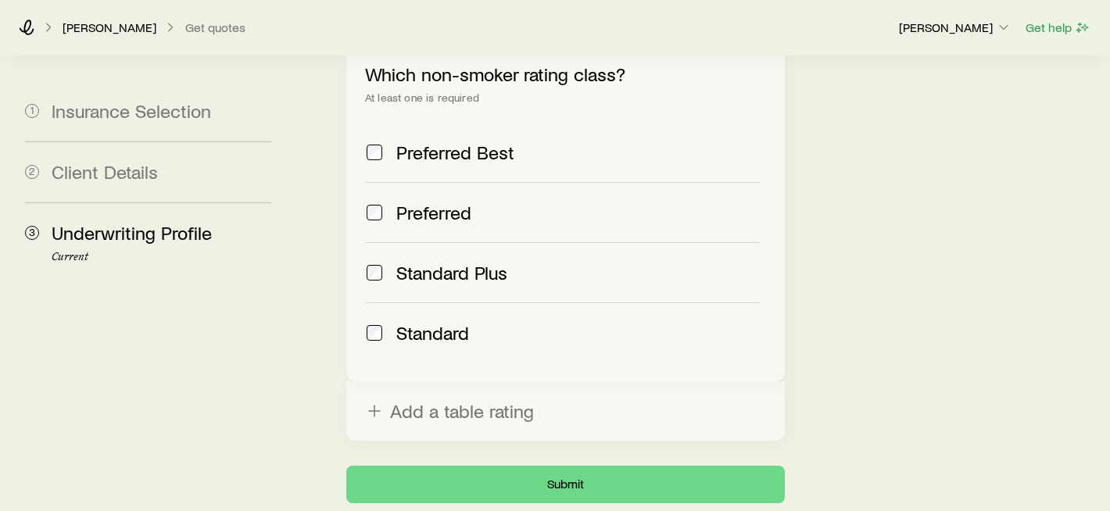
scroll to position [801, 0]
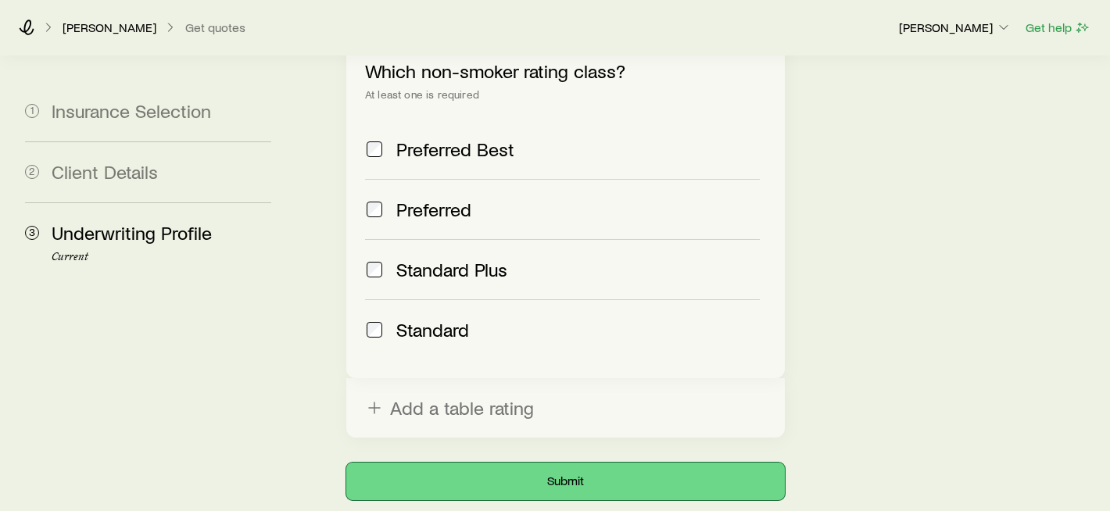
click at [546, 463] on button "Submit" at bounding box center [565, 482] width 439 height 38
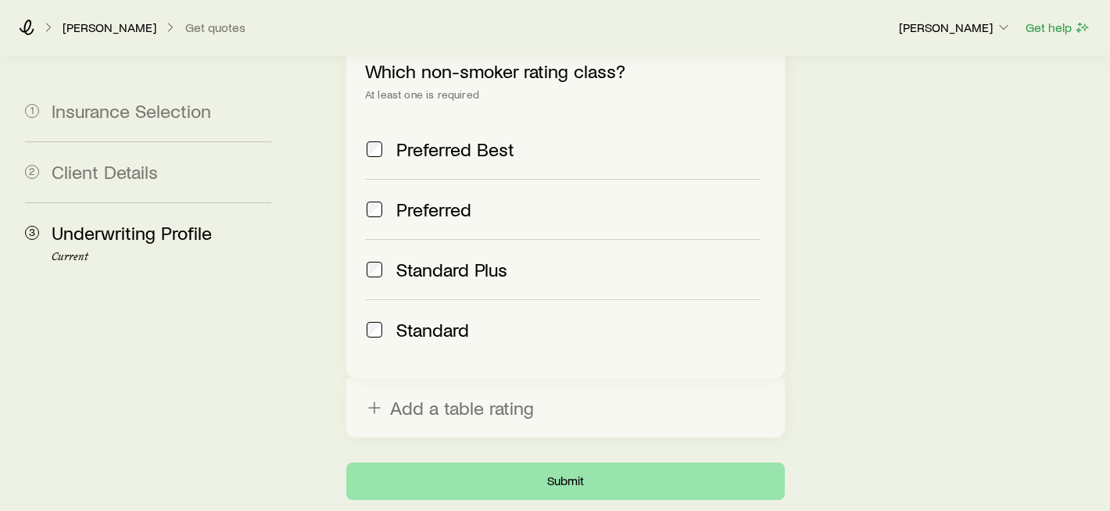
scroll to position [0, 0]
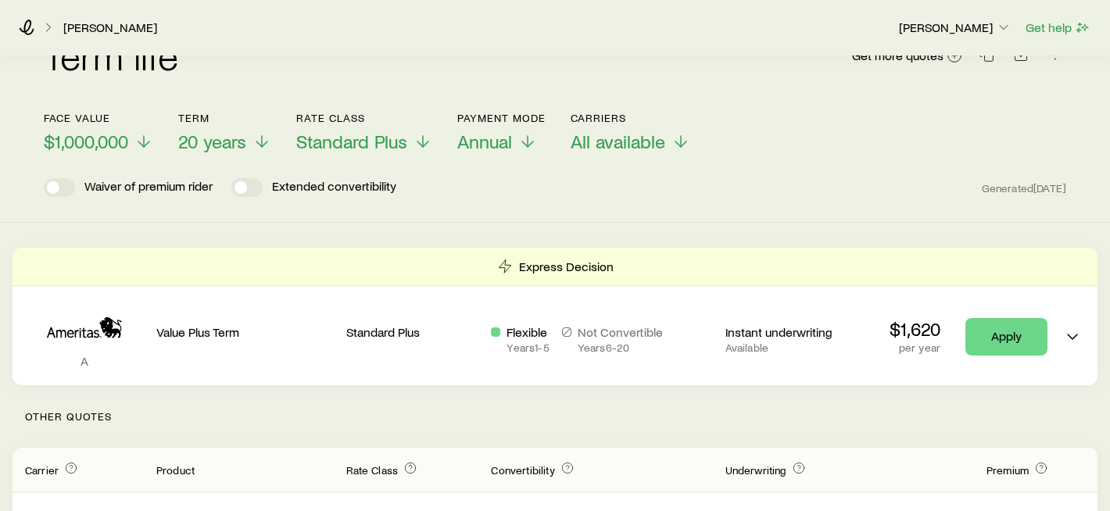
scroll to position [142, 0]
click at [116, 132] on span "$1,000,000" at bounding box center [86, 143] width 84 height 22
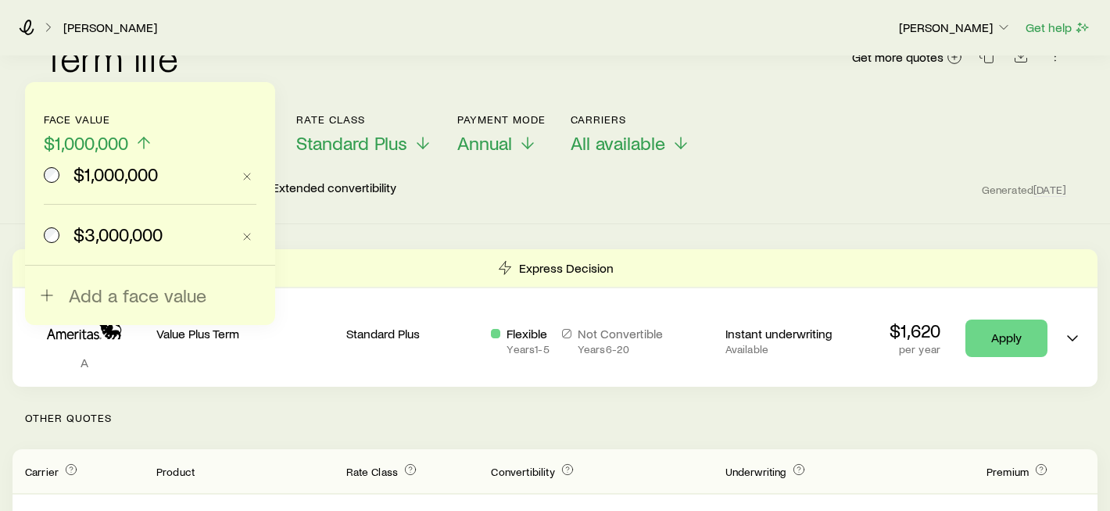
click at [115, 225] on span "$3,000,000" at bounding box center [117, 235] width 89 height 22
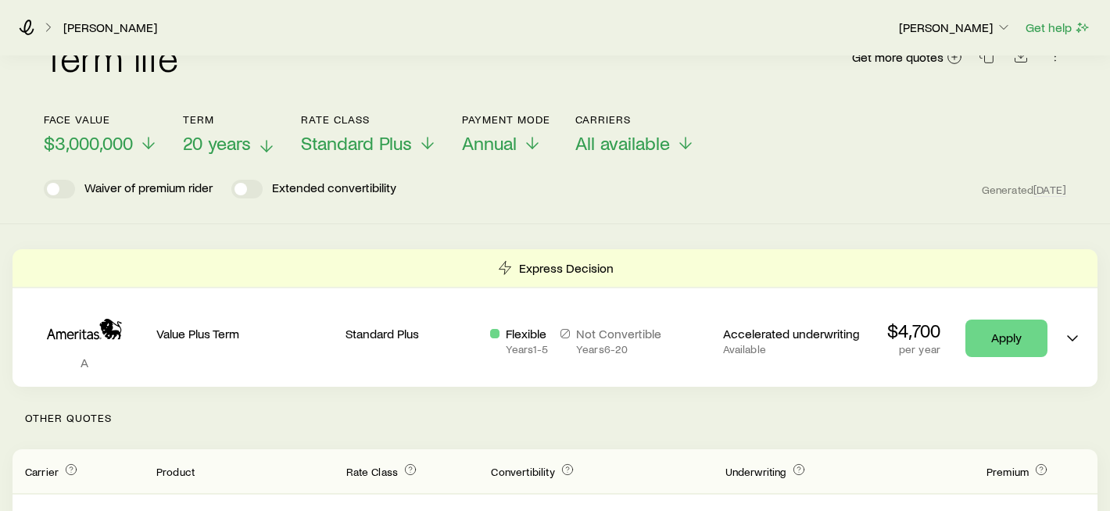
click at [235, 134] on span "20 years" at bounding box center [217, 143] width 68 height 22
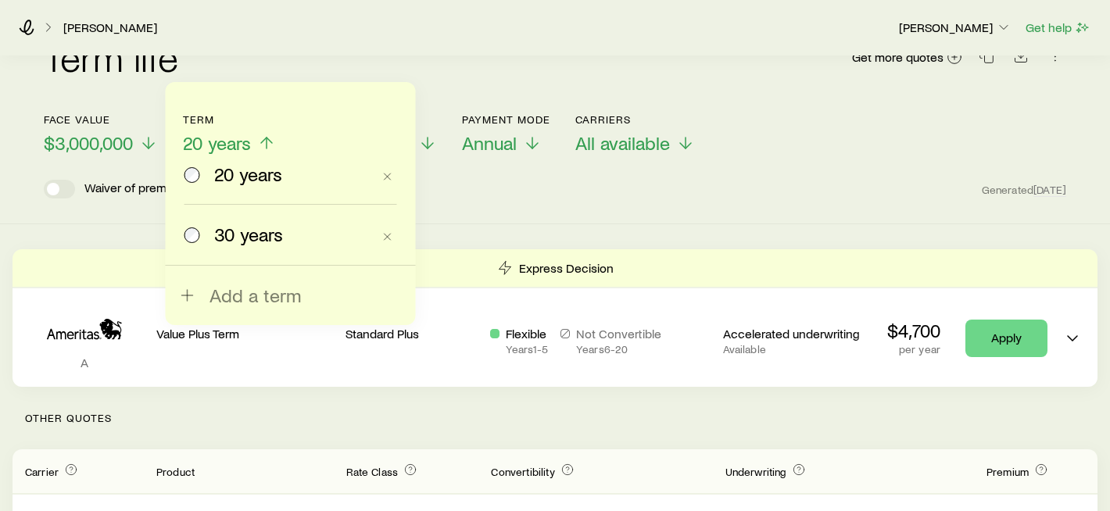
click at [242, 236] on span "30 years" at bounding box center [248, 235] width 69 height 22
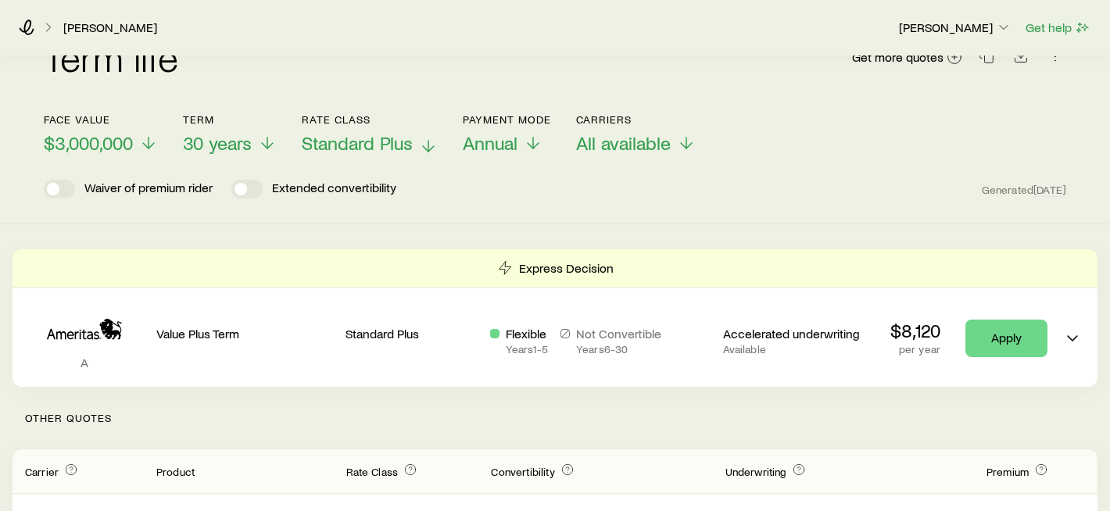
click at [371, 132] on span "Standard Plus" at bounding box center [357, 143] width 111 height 22
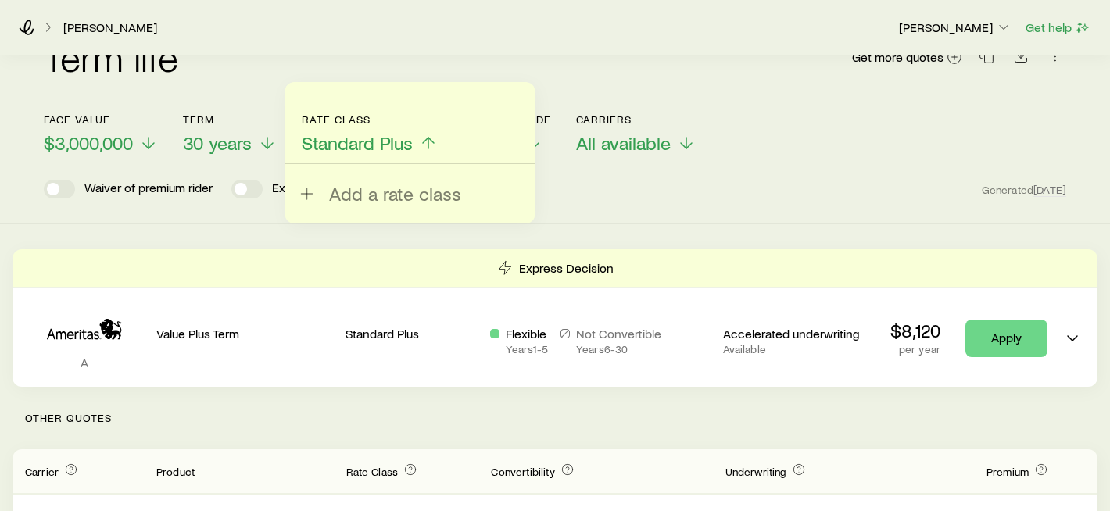
click at [371, 132] on span "Standard Plus" at bounding box center [357, 143] width 111 height 22
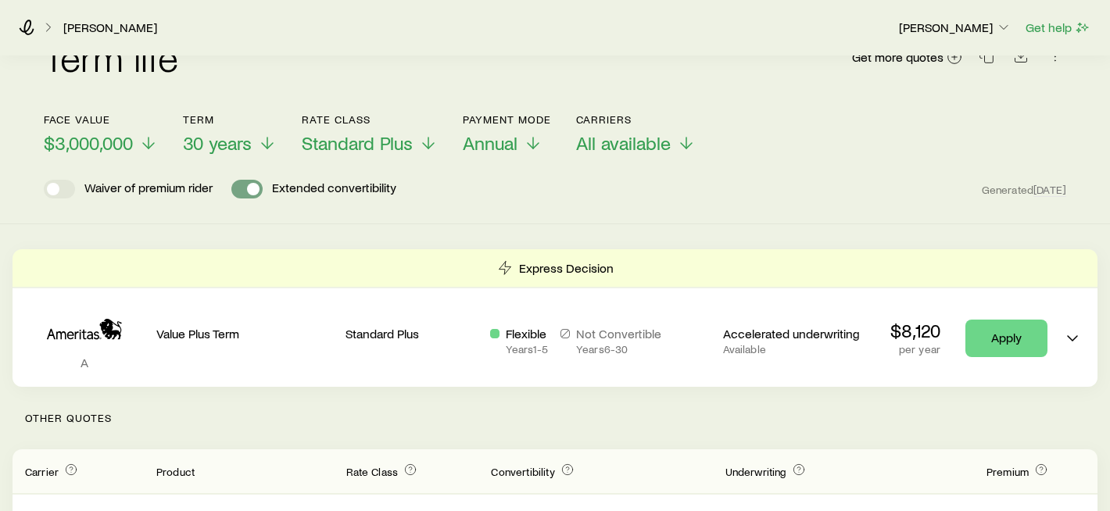
click at [249, 183] on span at bounding box center [253, 189] width 13 height 13
click at [251, 180] on span at bounding box center [246, 189] width 31 height 19
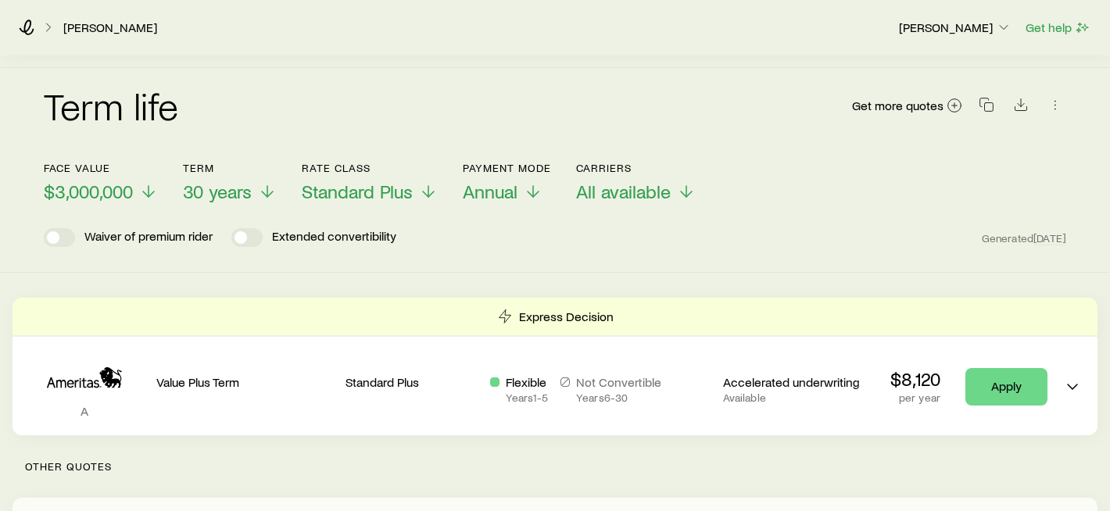
scroll to position [84, 0]
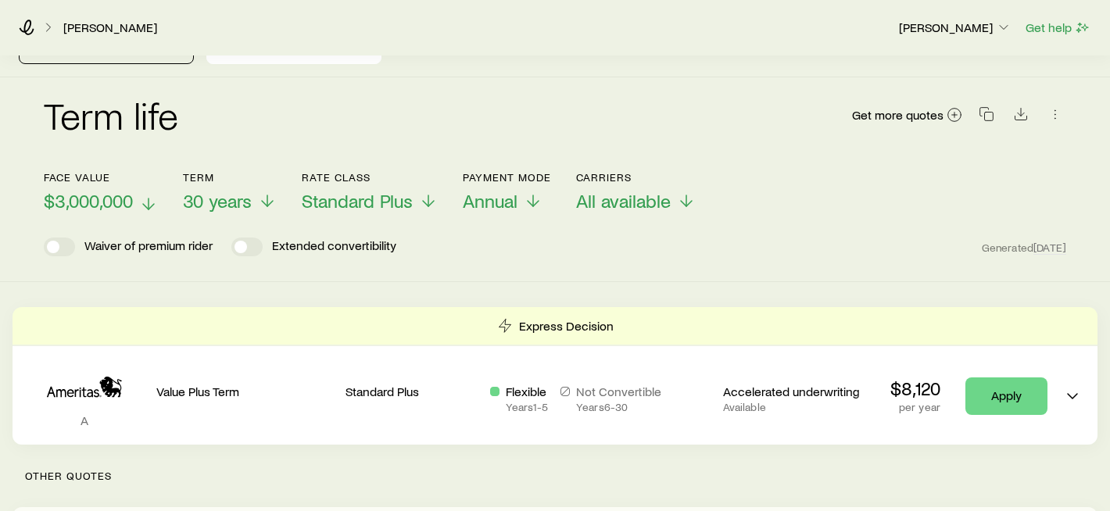
click at [88, 192] on span "$3,000,000" at bounding box center [88, 201] width 89 height 22
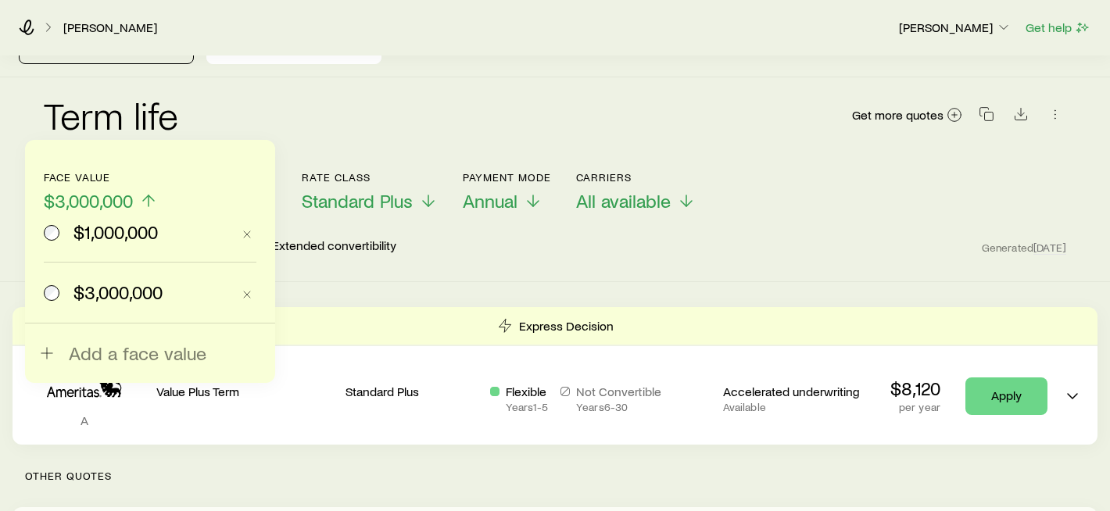
click at [100, 241] on span "$1,000,000" at bounding box center [115, 232] width 84 height 22
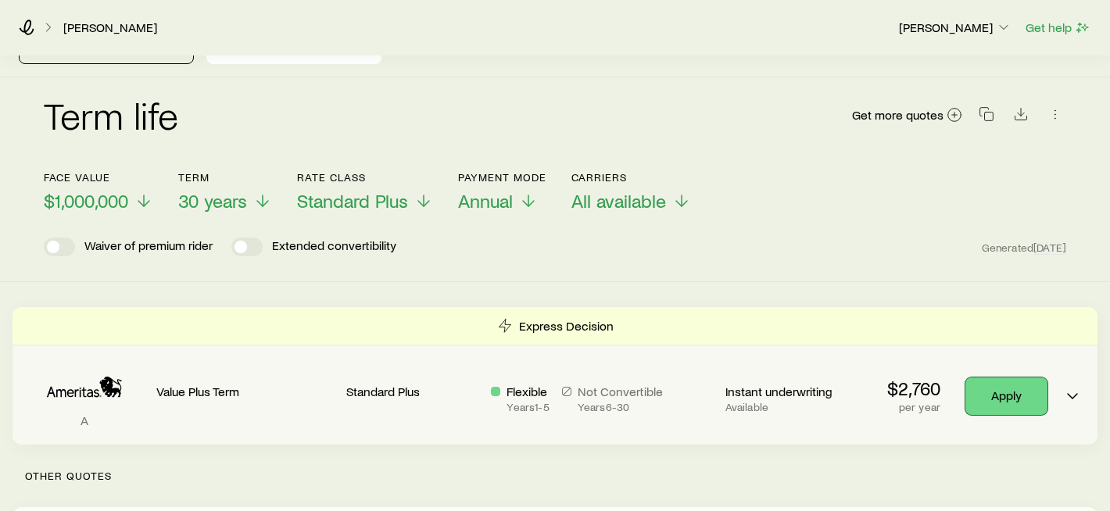
click at [1002, 385] on link "Apply" at bounding box center [1007, 397] width 82 height 38
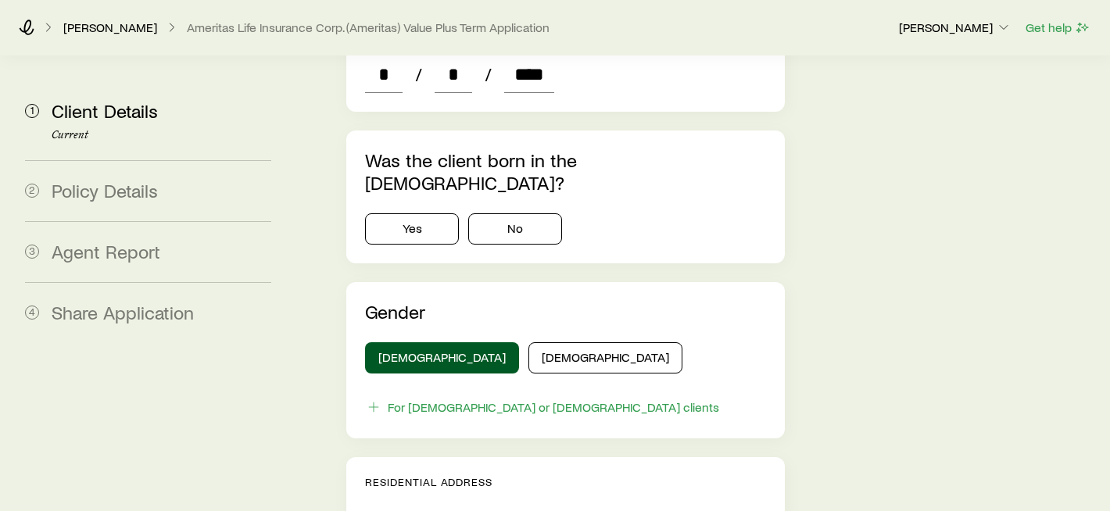
scroll to position [894, 0]
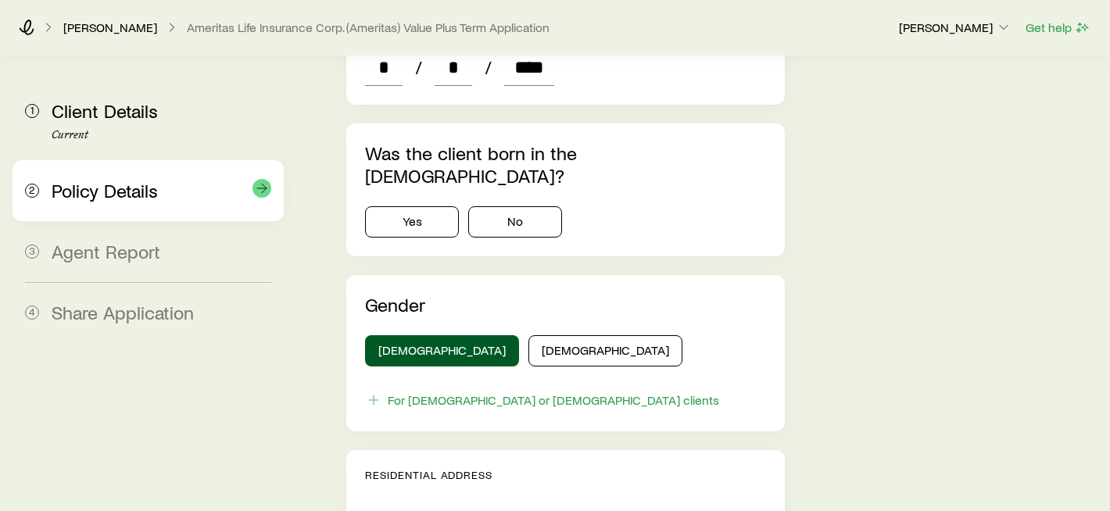
click at [118, 194] on span "Policy Details" at bounding box center [105, 190] width 106 height 23
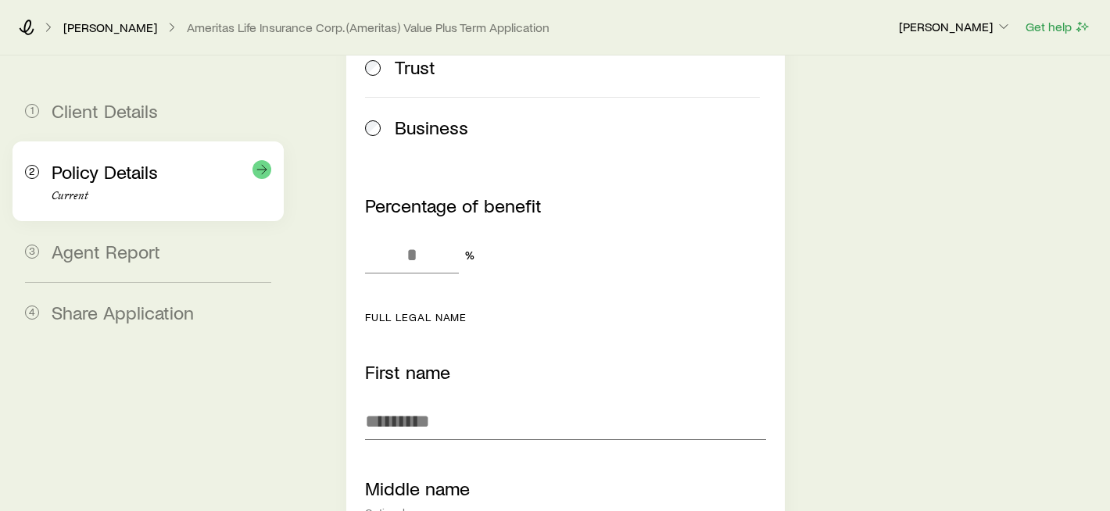
scroll to position [0, 0]
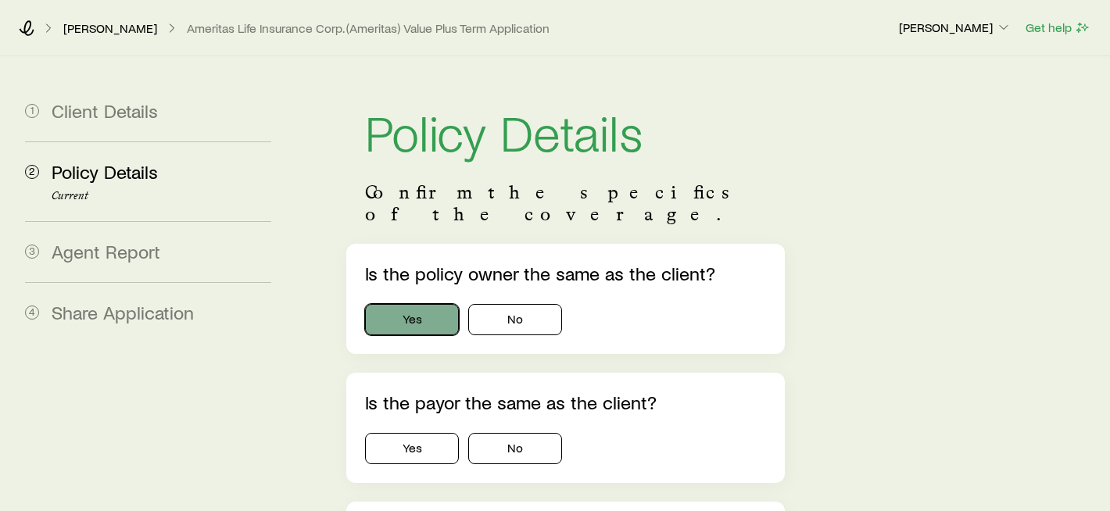
click at [411, 304] on button "Yes" at bounding box center [412, 319] width 94 height 31
click at [427, 433] on button "Yes" at bounding box center [412, 448] width 94 height 31
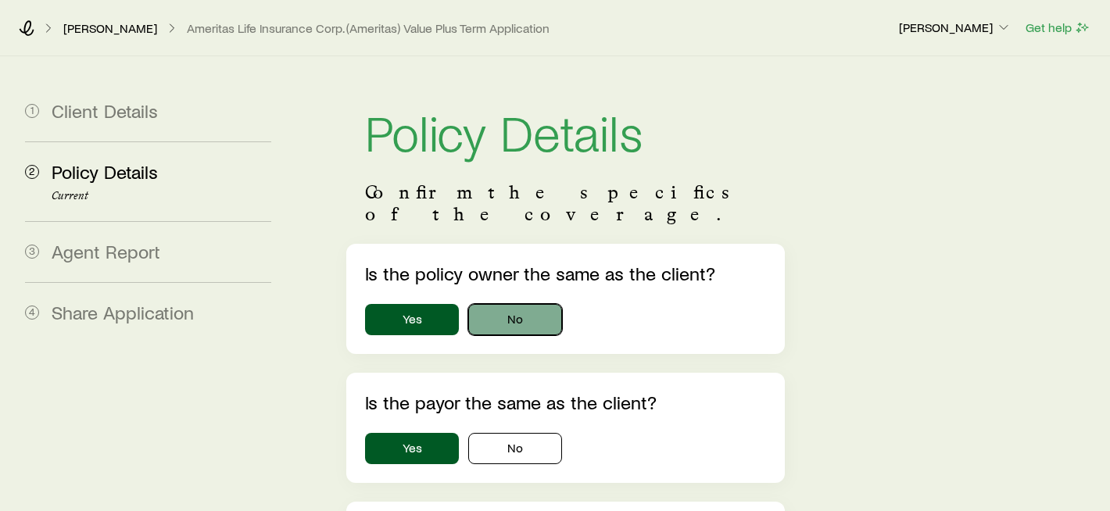
click at [534, 304] on button "No" at bounding box center [515, 319] width 94 height 31
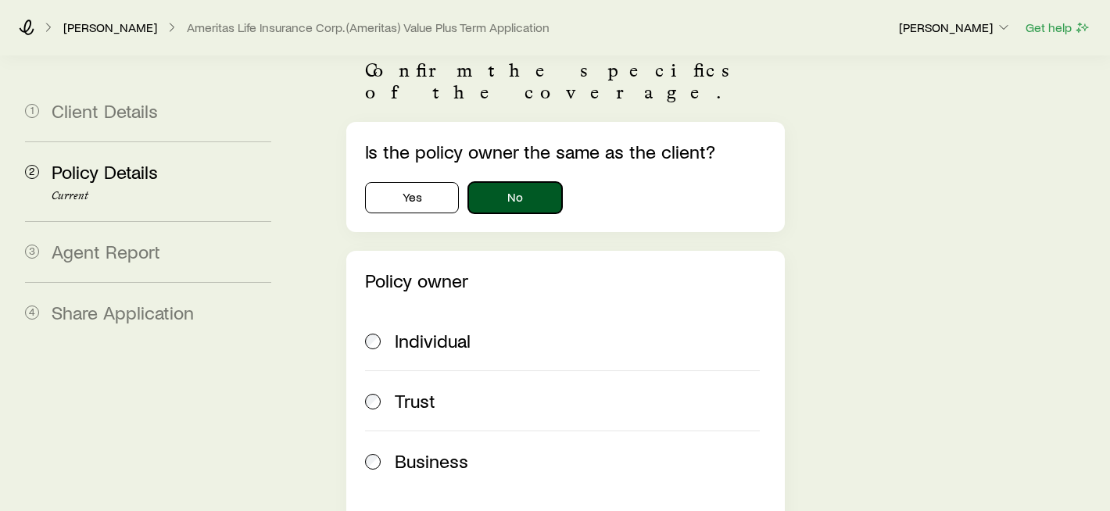
scroll to position [128, 0]
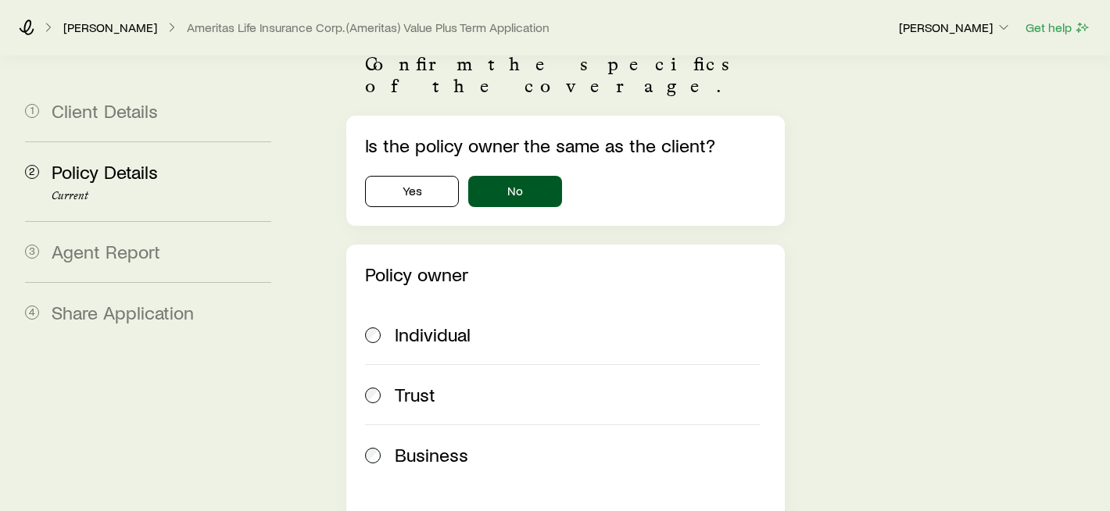
click at [401, 152] on div "Is the policy owner the same as the client? Yes No" at bounding box center [565, 170] width 401 height 73
click at [401, 176] on button "Yes" at bounding box center [412, 191] width 94 height 31
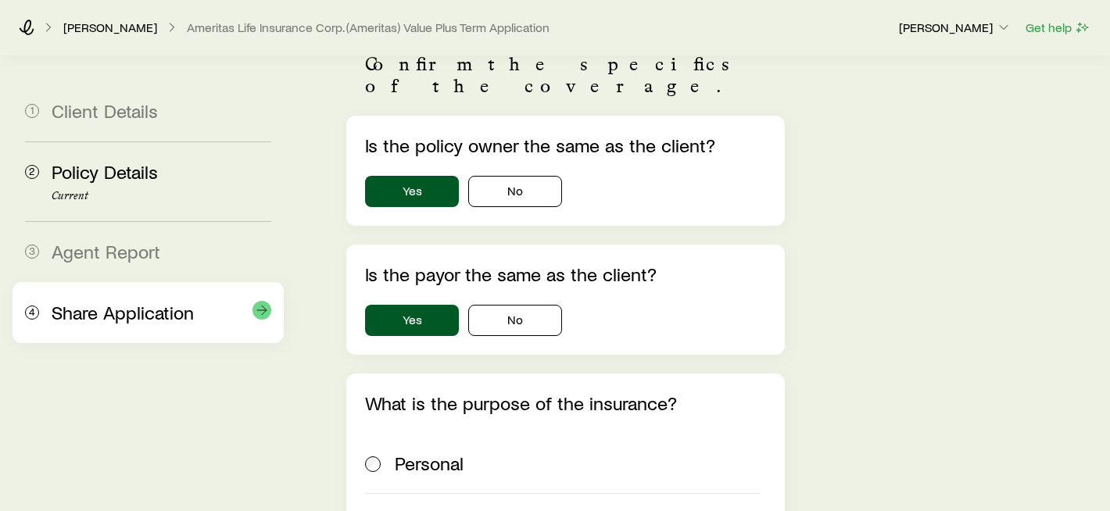
click at [120, 315] on span "Share Application" at bounding box center [123, 312] width 142 height 23
